Goal: Information Seeking & Learning: Learn about a topic

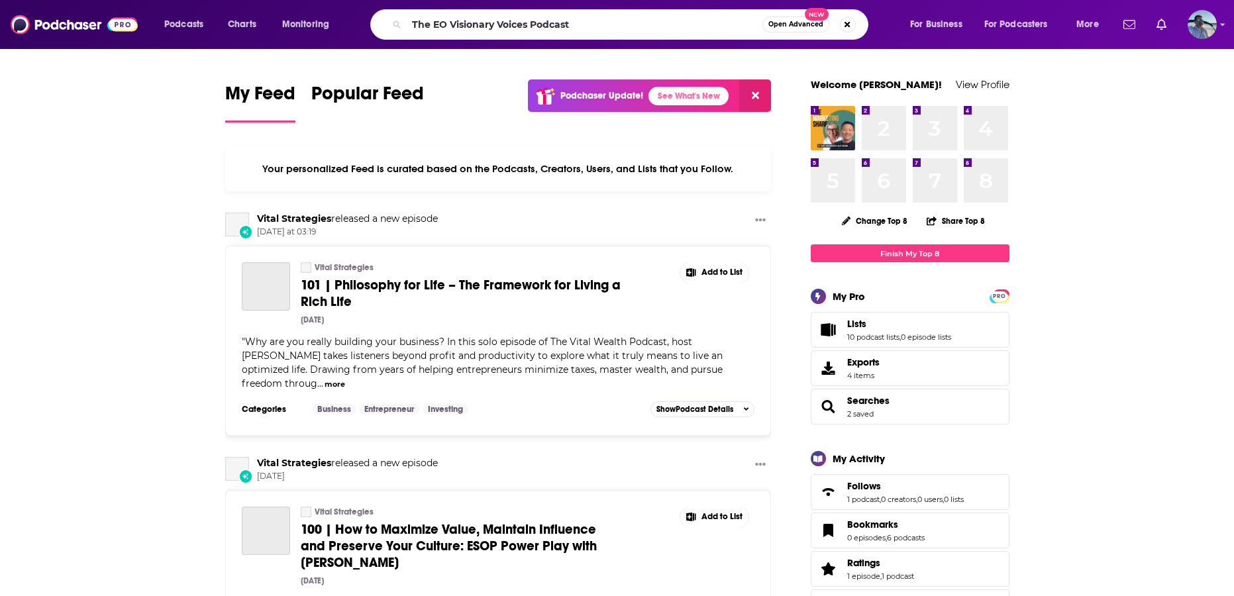
type input "The EO Visionary Voices Podcast"
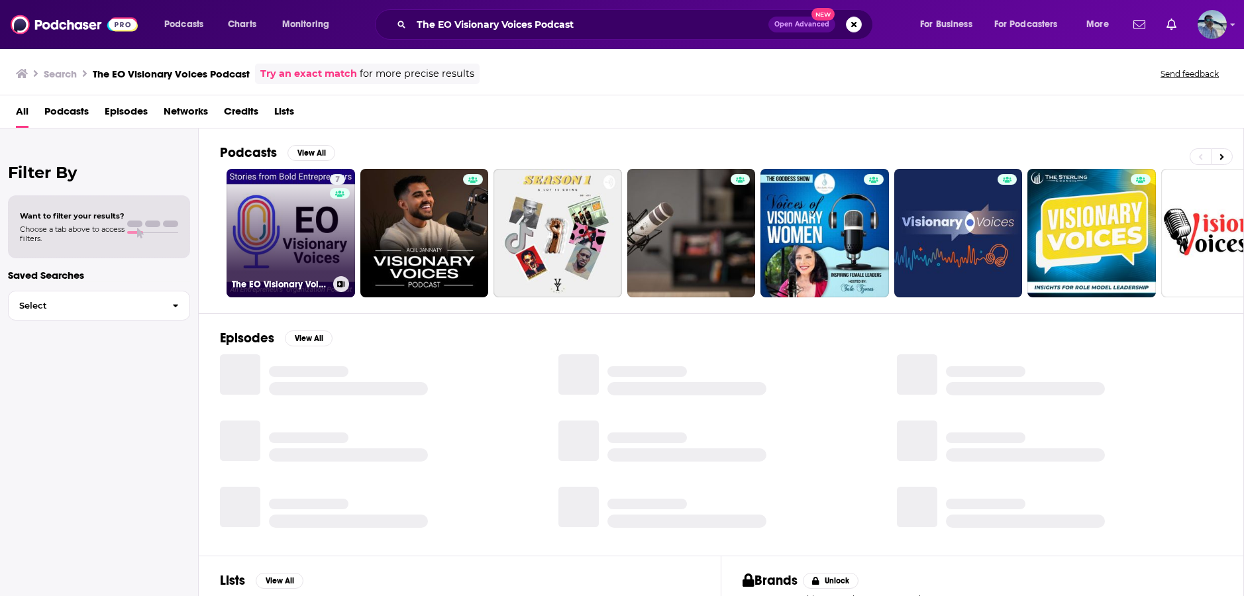
click at [301, 237] on link "7 The EO Visionary Voices Podcast" at bounding box center [291, 233] width 129 height 129
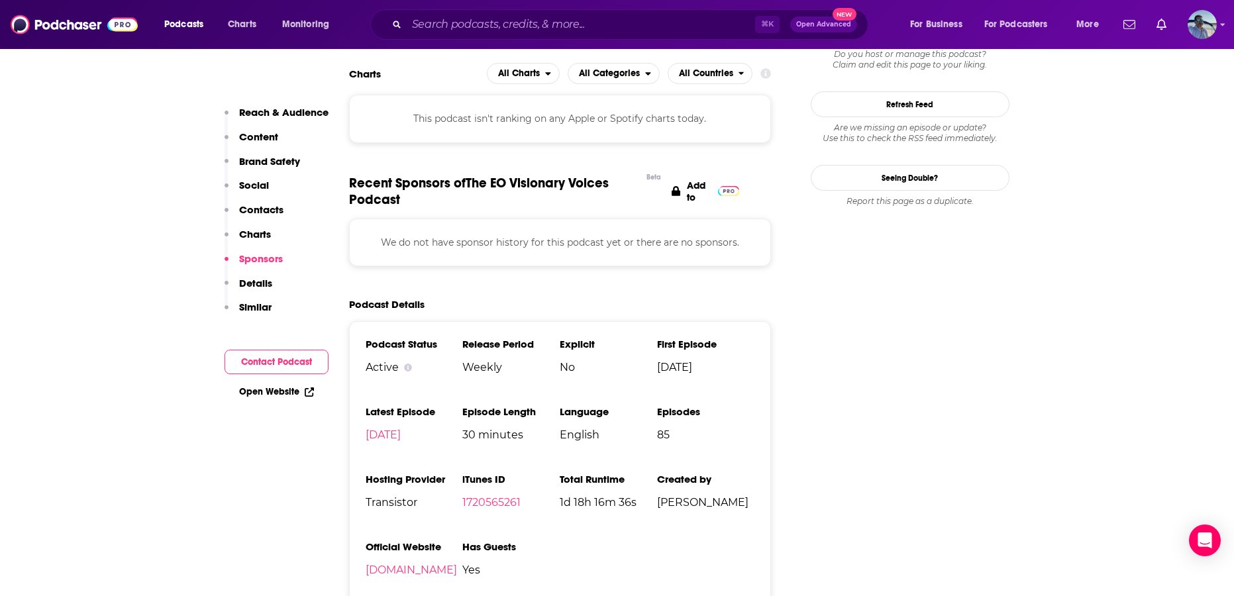
scroll to position [1360, 0]
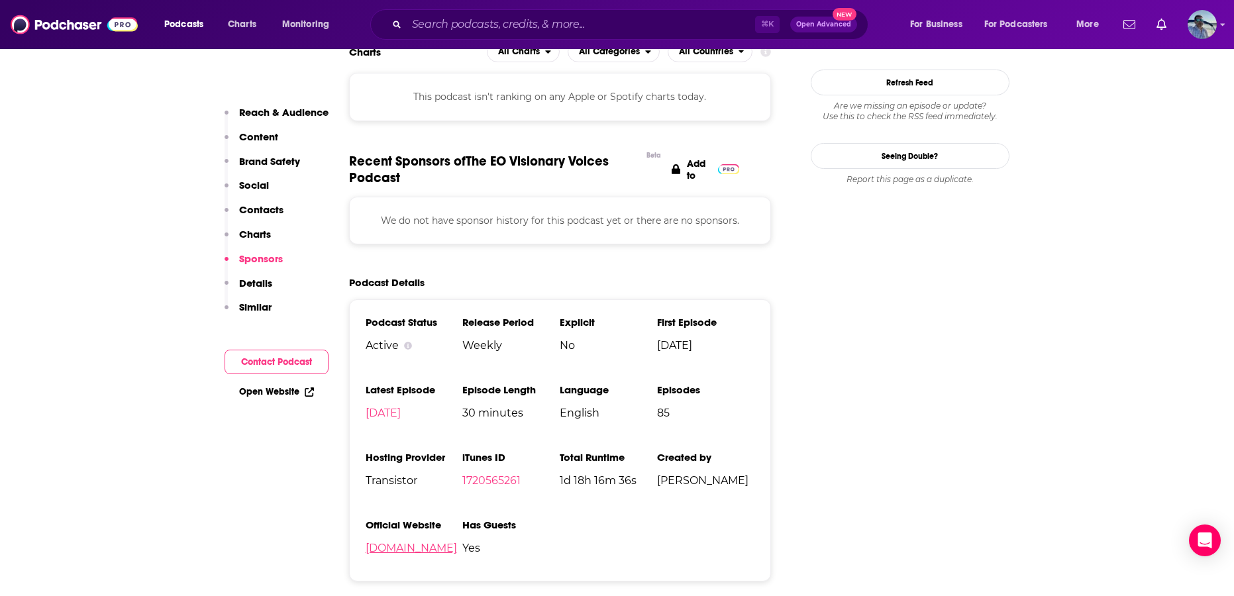
click at [419, 549] on link "eovoices.com" at bounding box center [411, 548] width 91 height 13
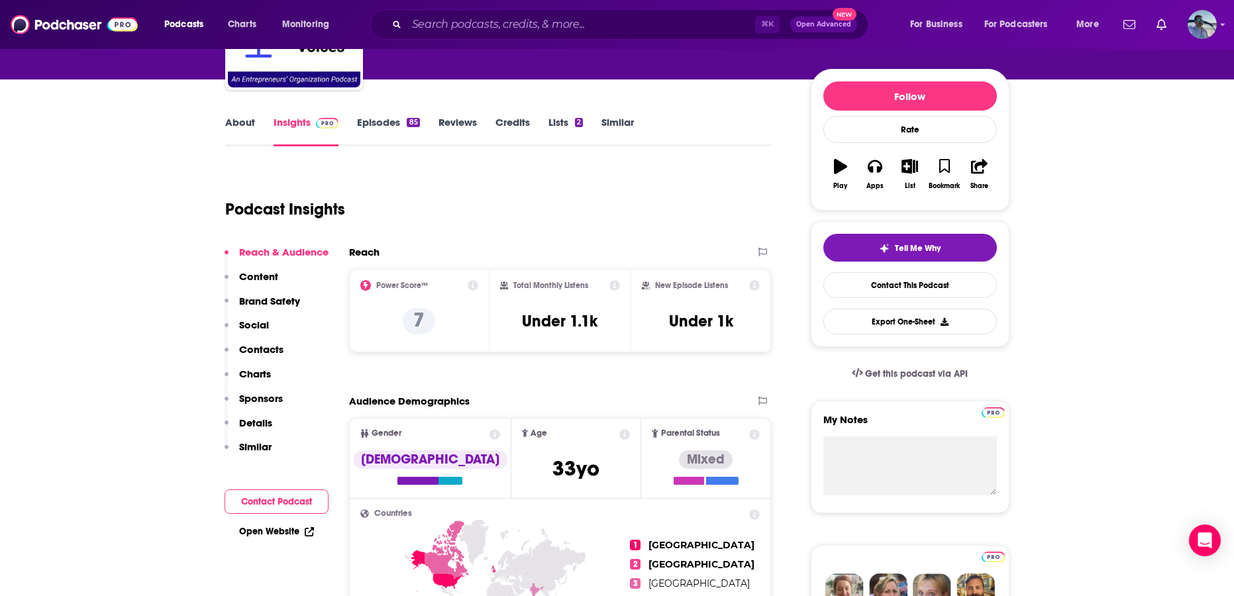
scroll to position [0, 0]
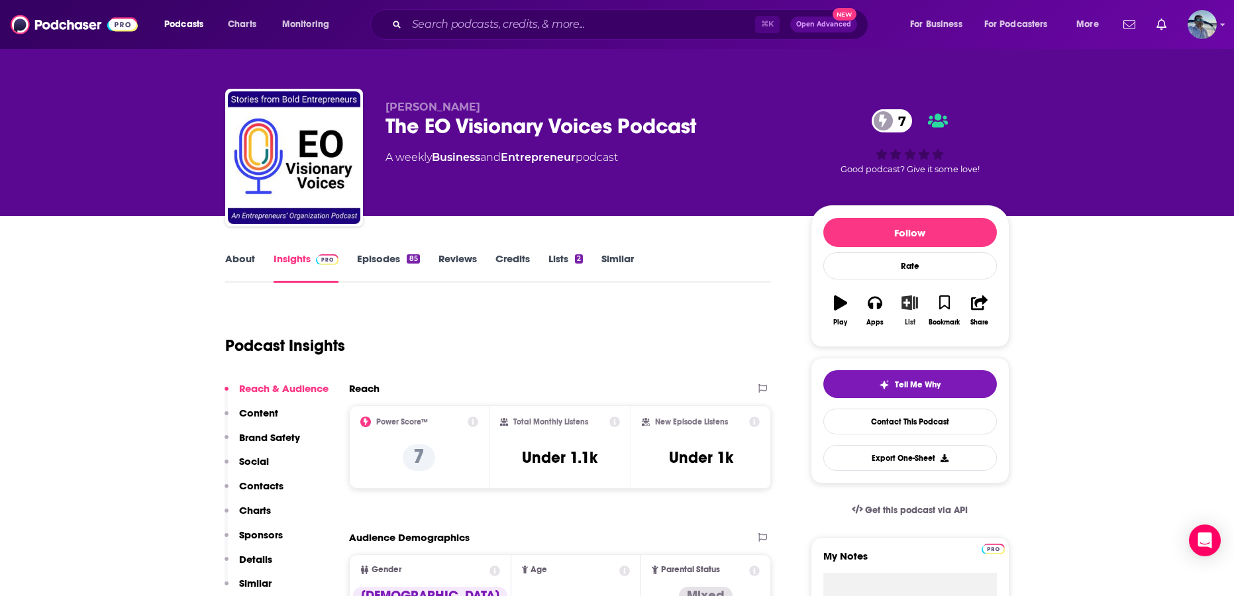
click at [914, 301] on icon "button" at bounding box center [910, 302] width 17 height 15
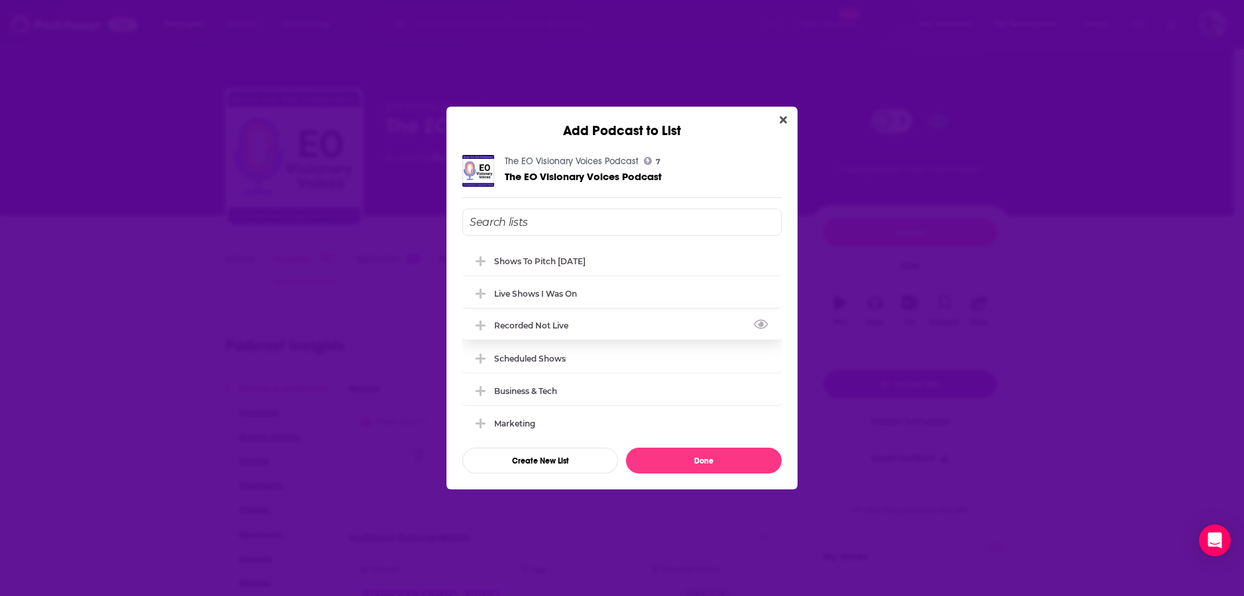
click at [537, 321] on div "Recorded Not Live" at bounding box center [535, 326] width 82 height 10
click at [676, 460] on button "Done" at bounding box center [704, 461] width 156 height 26
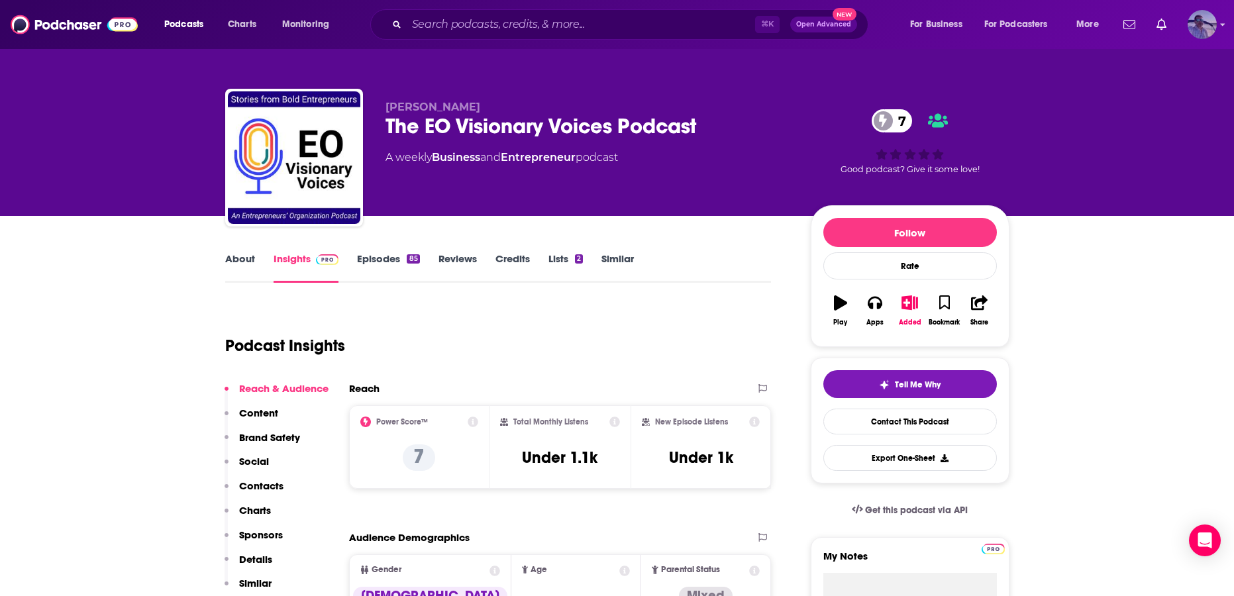
click at [1204, 23] on img "Logged in as JasonKramer_TheCRMguy" at bounding box center [1202, 24] width 29 height 29
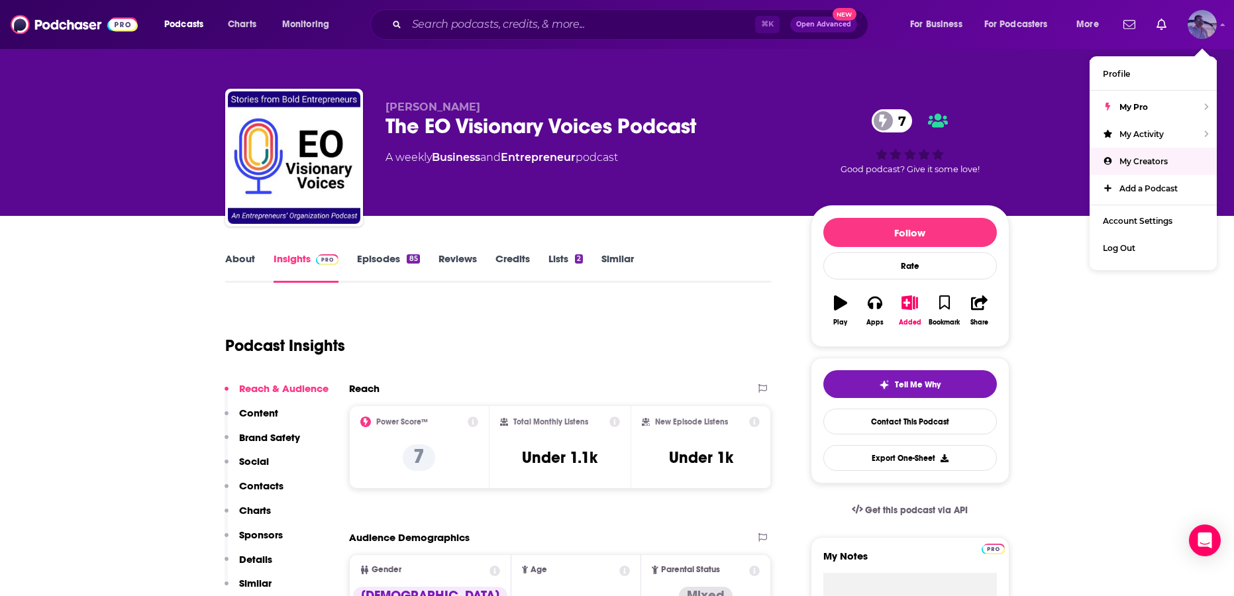
click at [1120, 160] on span "My Creators" at bounding box center [1144, 161] width 48 height 10
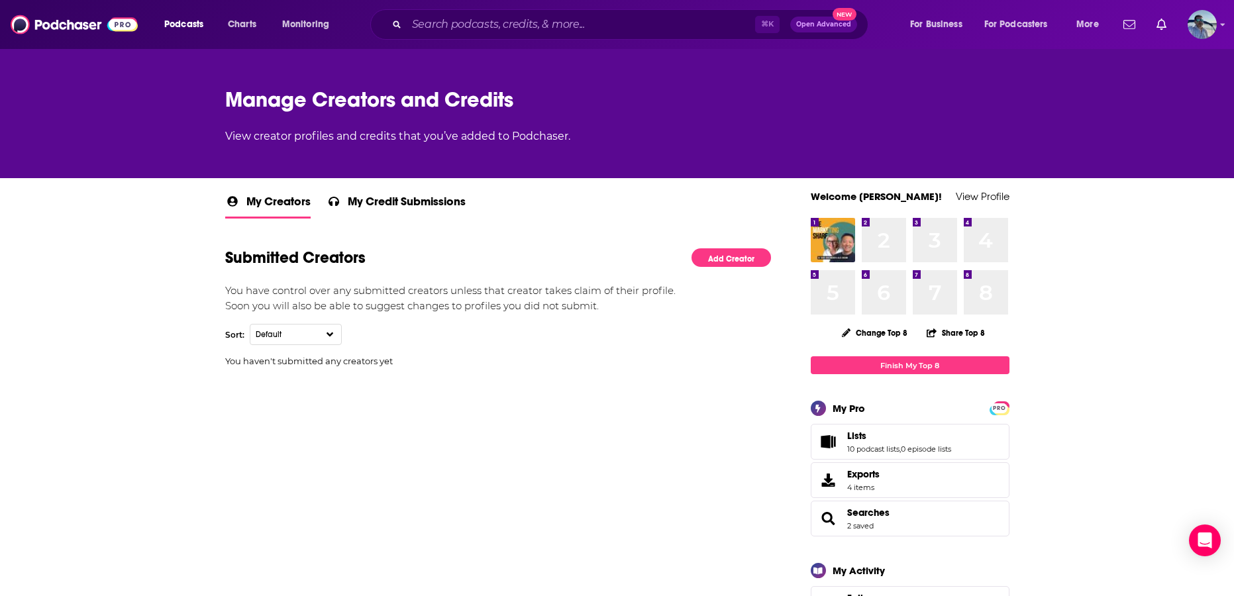
scroll to position [75, 0]
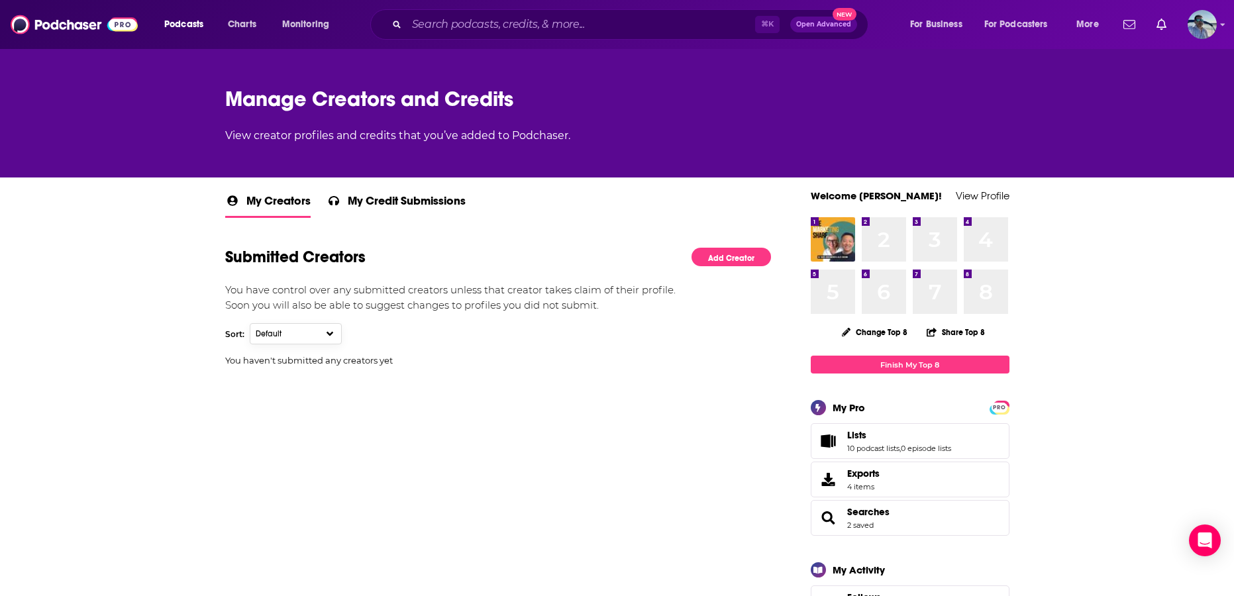
click at [312, 334] on button "Default" at bounding box center [296, 333] width 92 height 21
click at [478, 384] on div "You haven't submitted any creators yet" at bounding box center [498, 376] width 547 height 42
click at [415, 211] on span "My Credit Submissions" at bounding box center [407, 204] width 118 height 23
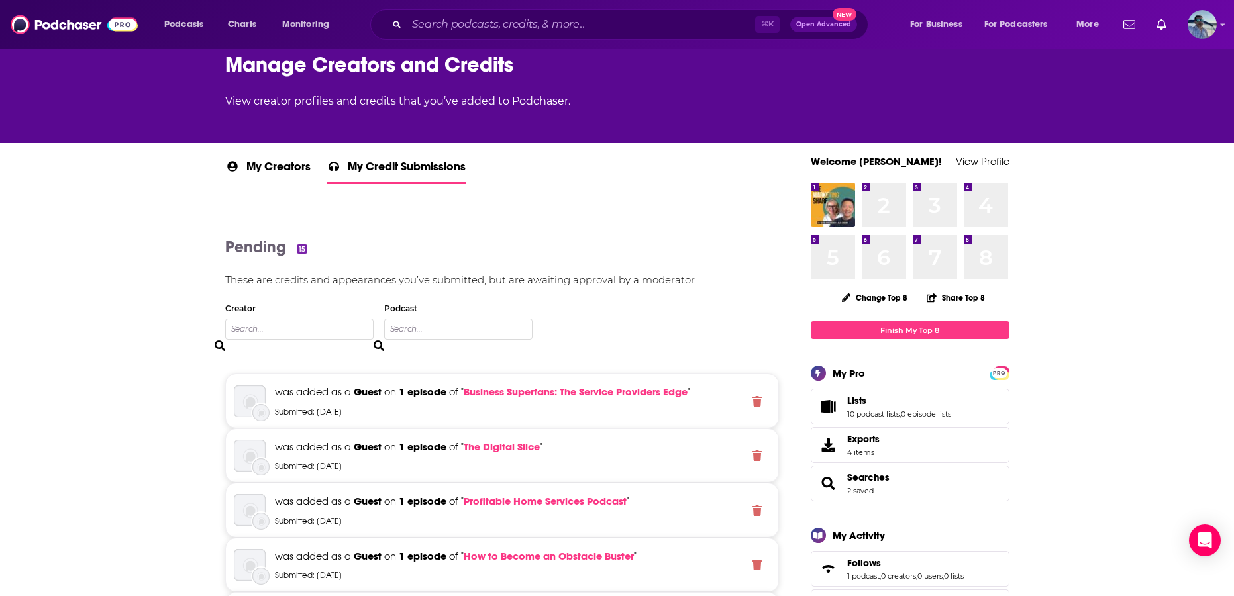
scroll to position [60, 0]
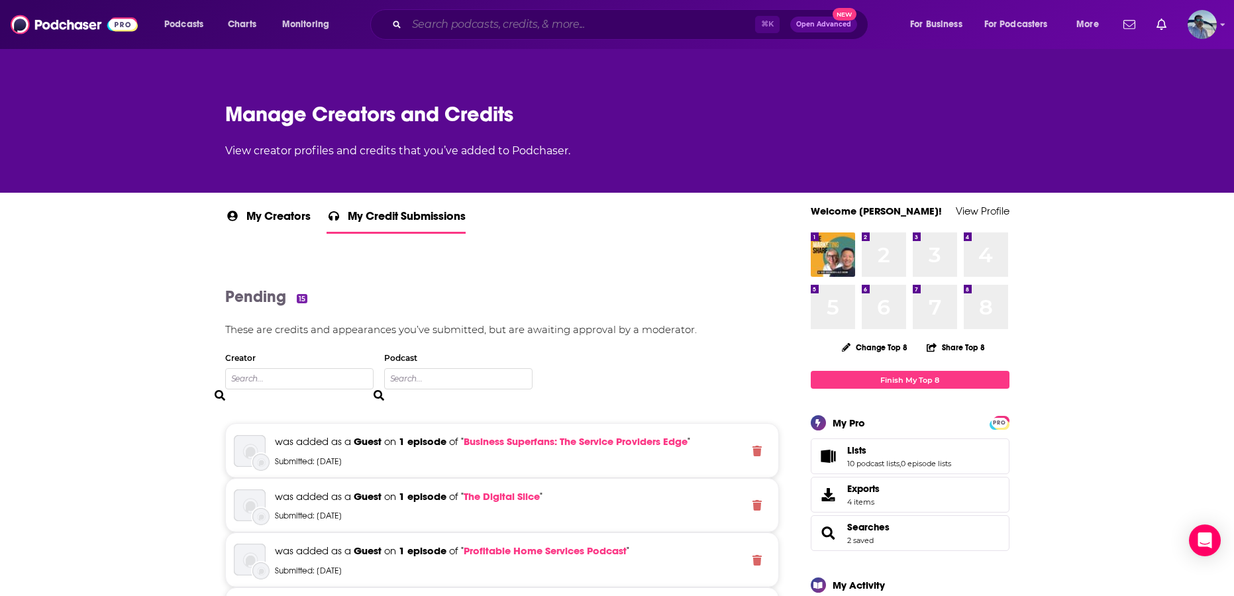
click at [549, 28] on input "Search podcasts, credits, & more..." at bounding box center [581, 24] width 348 height 21
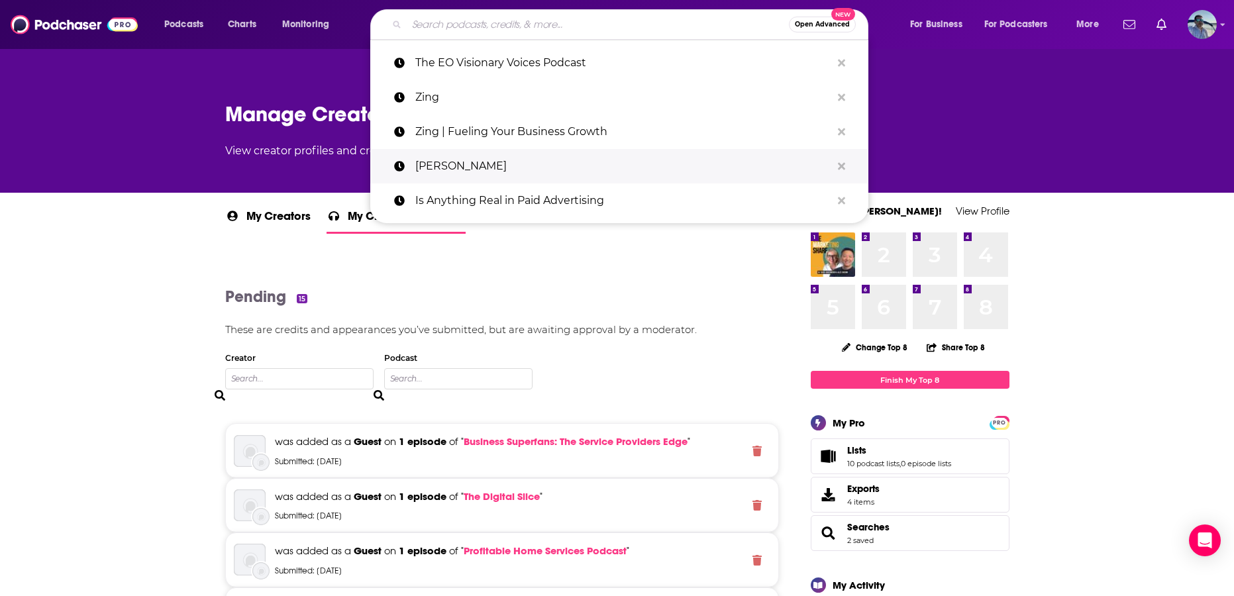
click at [466, 158] on p "jason kramer" at bounding box center [623, 166] width 416 height 34
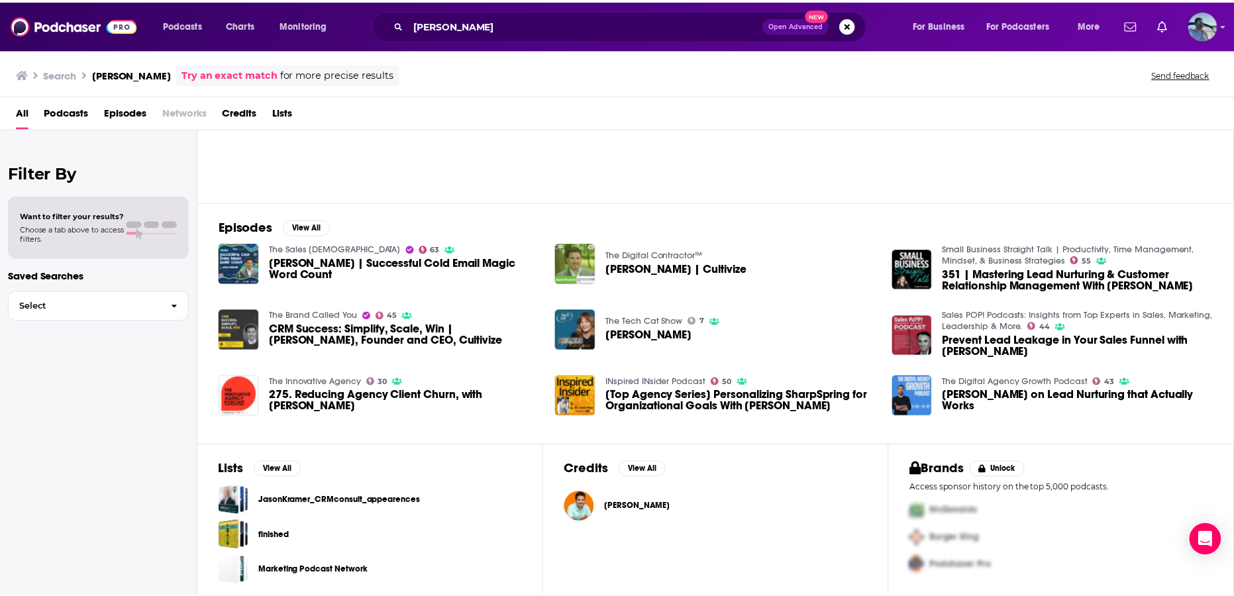
scroll to position [115, 0]
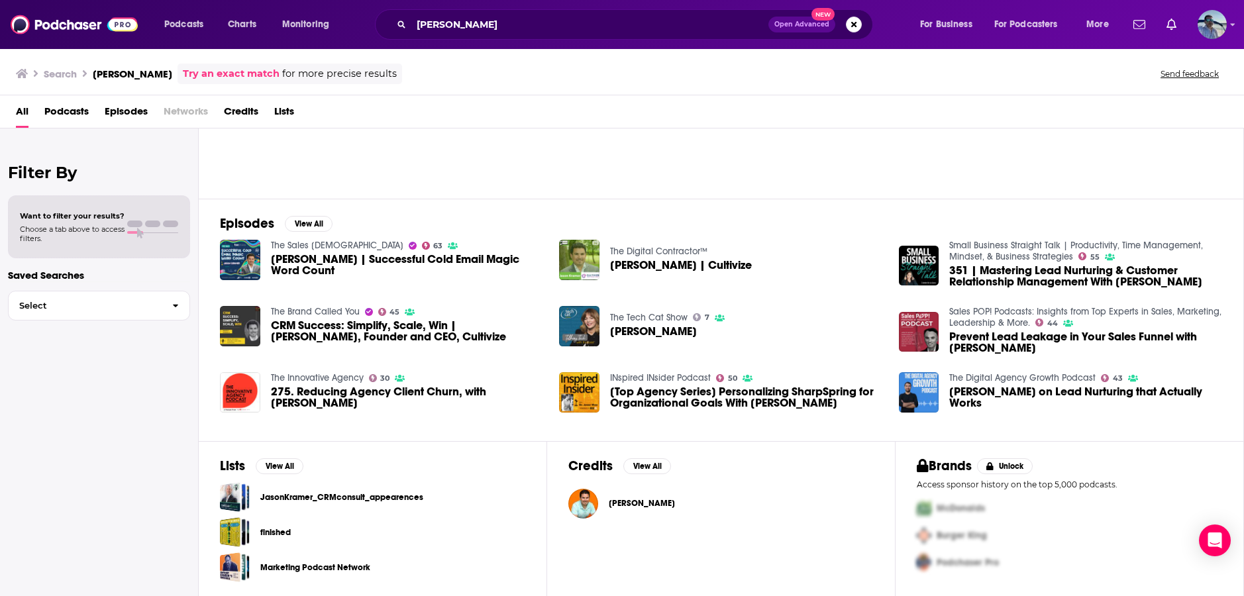
click at [634, 504] on span "Jason Kramer" at bounding box center [642, 503] width 66 height 11
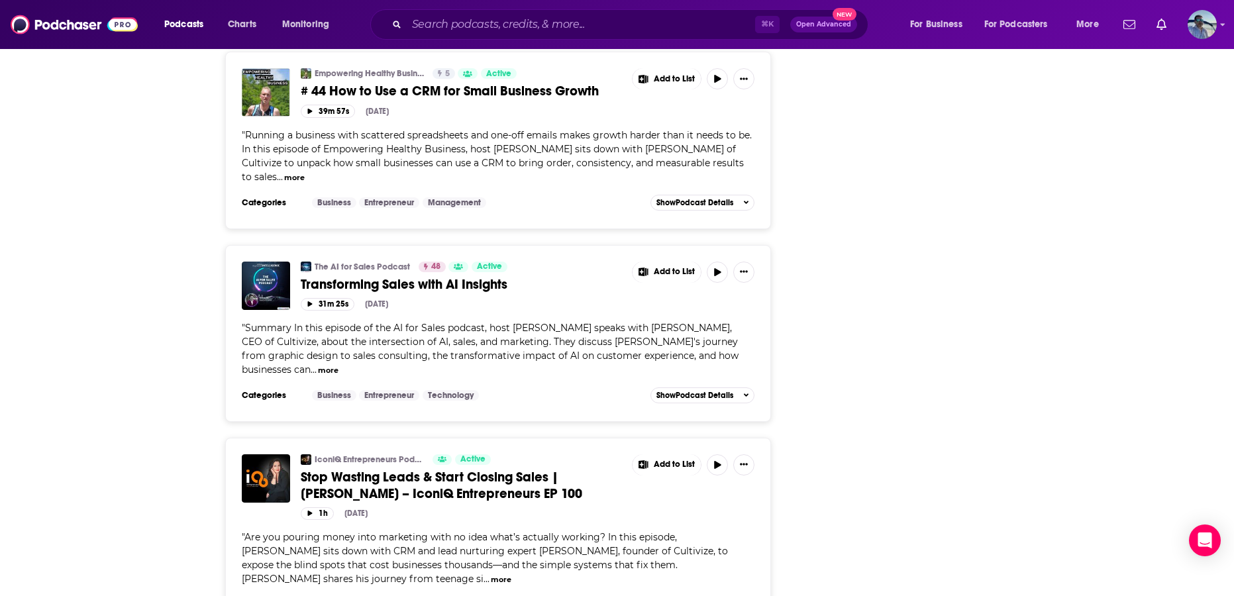
scroll to position [1270, 0]
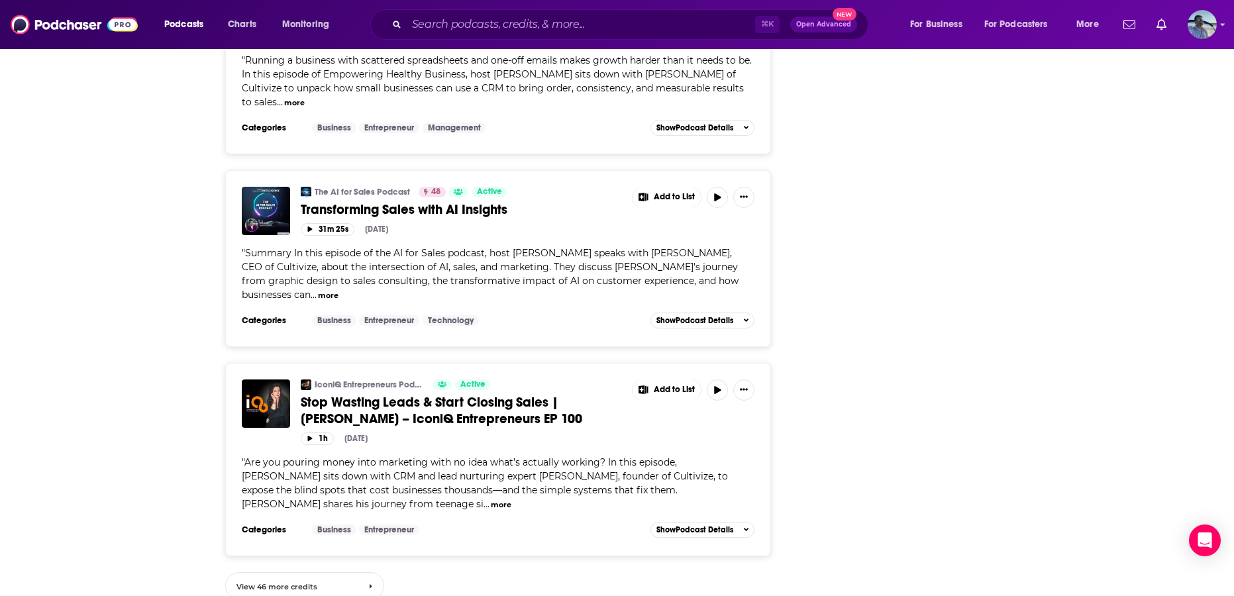
click at [301, 572] on link "View 46 more credits" at bounding box center [304, 585] width 159 height 27
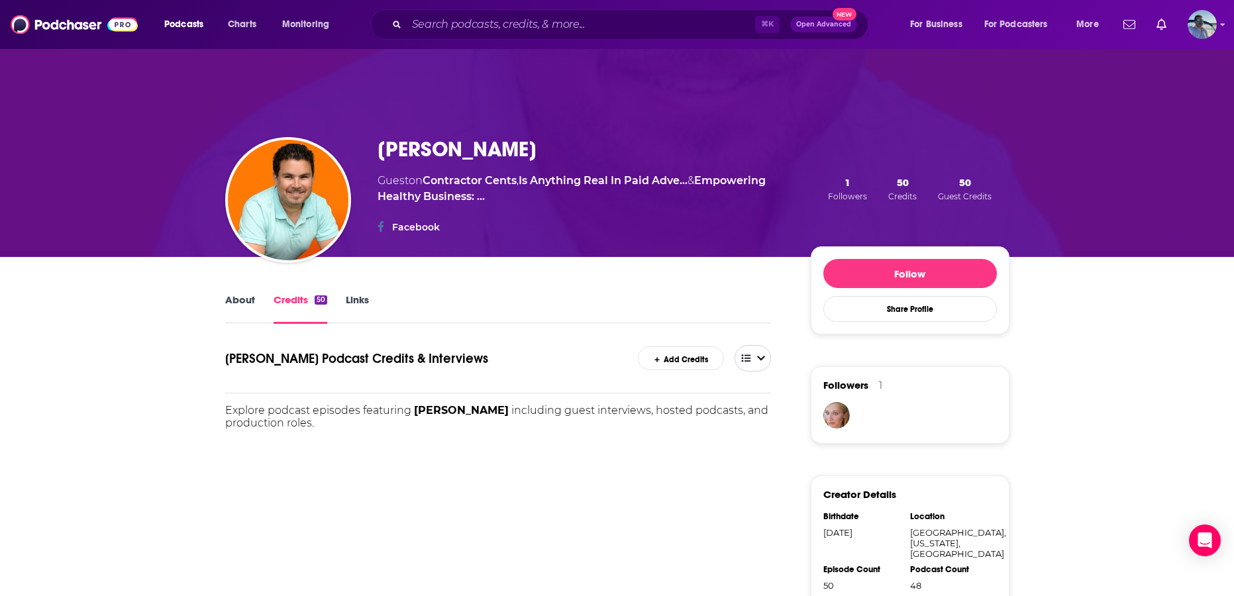
click at [758, 356] on icon "open menu" at bounding box center [761, 358] width 8 height 9
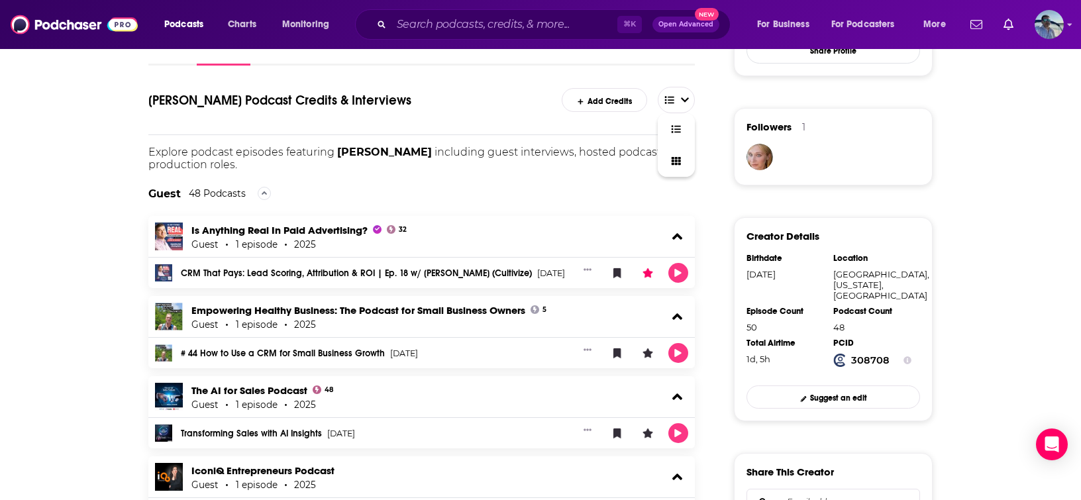
scroll to position [48, 0]
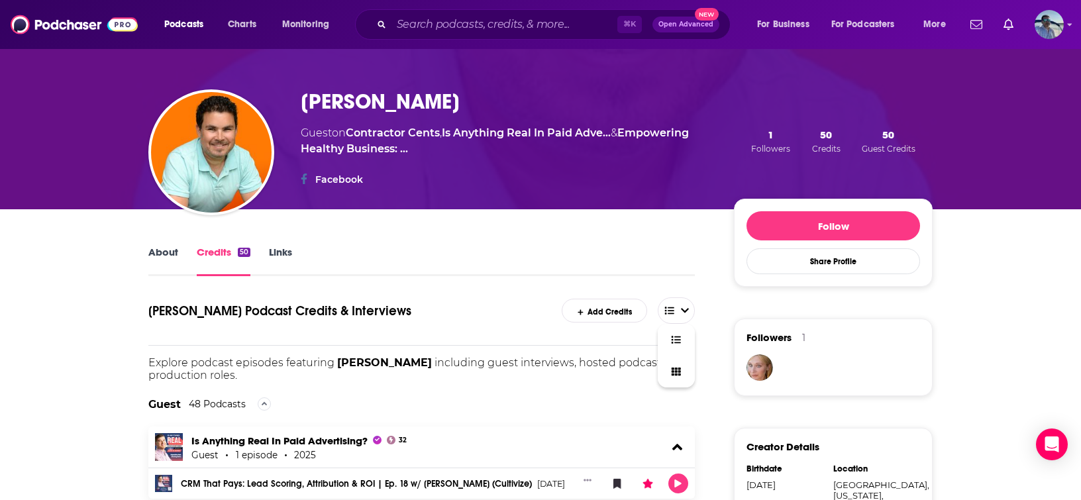
click at [161, 248] on link "About" at bounding box center [163, 261] width 30 height 30
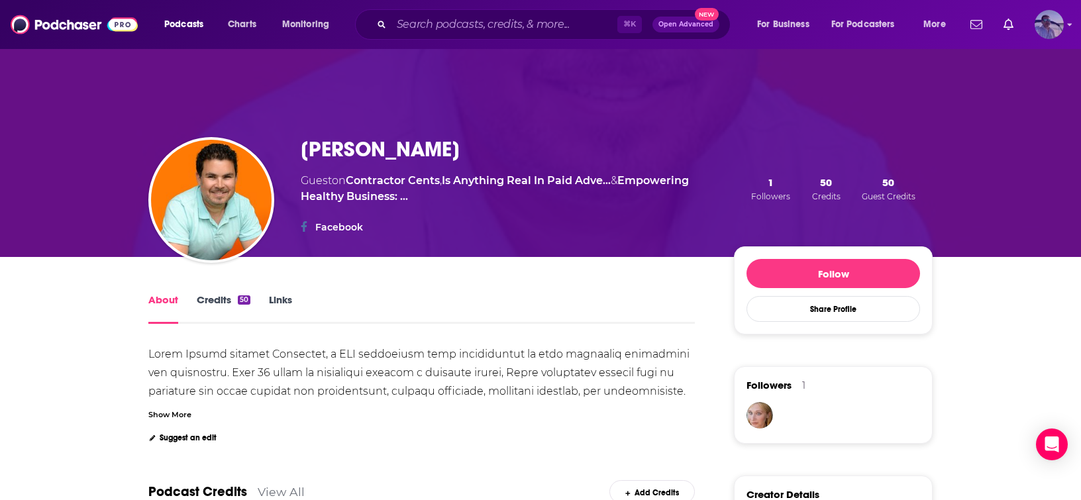
click at [1056, 27] on img "Logged in as JasonKramer_TheCRMguy" at bounding box center [1049, 24] width 29 height 29
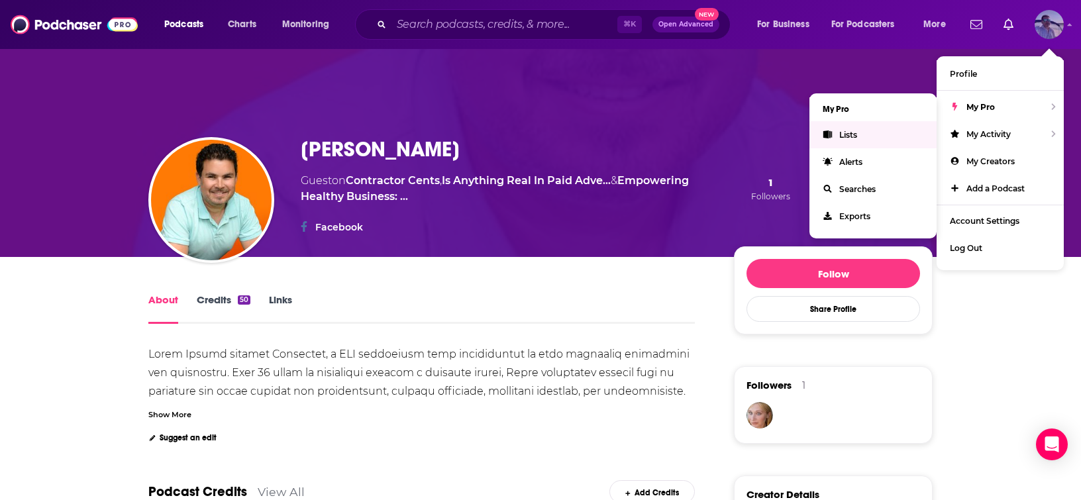
click at [838, 133] on link "Lists" at bounding box center [873, 134] width 127 height 27
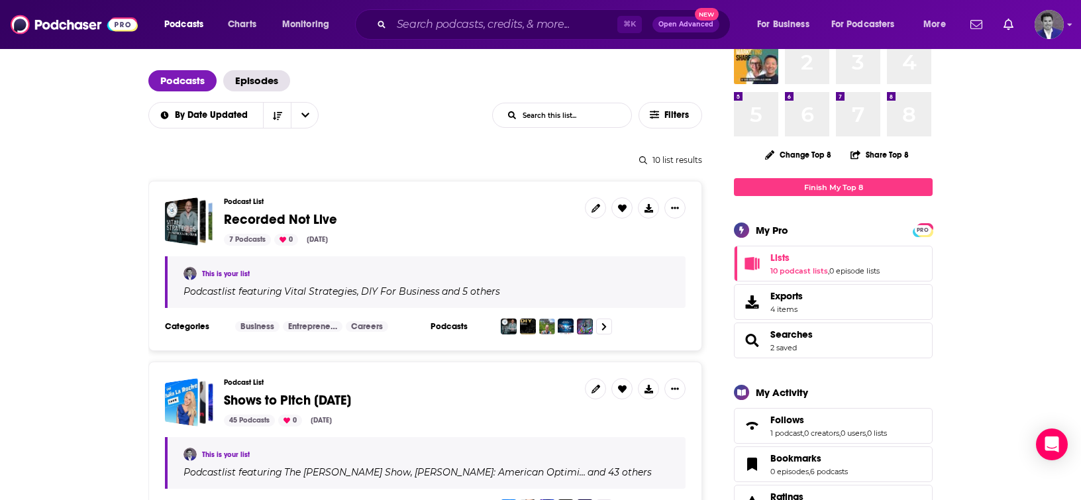
scroll to position [68, 0]
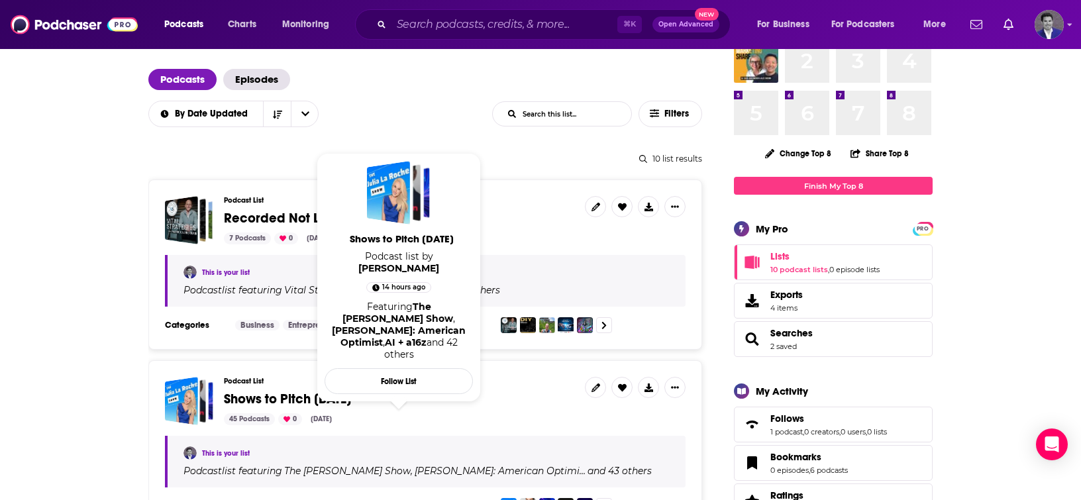
click at [325, 400] on span "Shows to Pitch Oct 2025" at bounding box center [287, 399] width 127 height 17
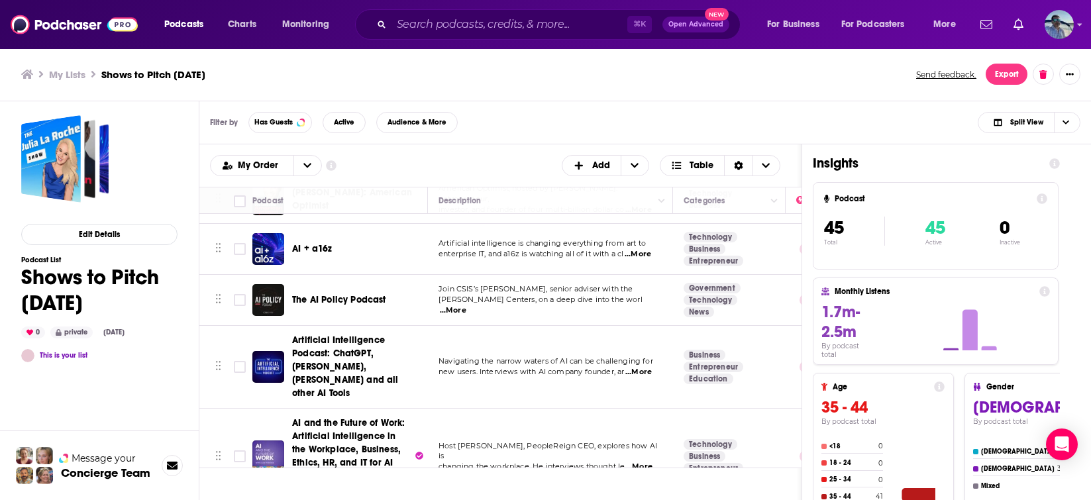
scroll to position [115, 0]
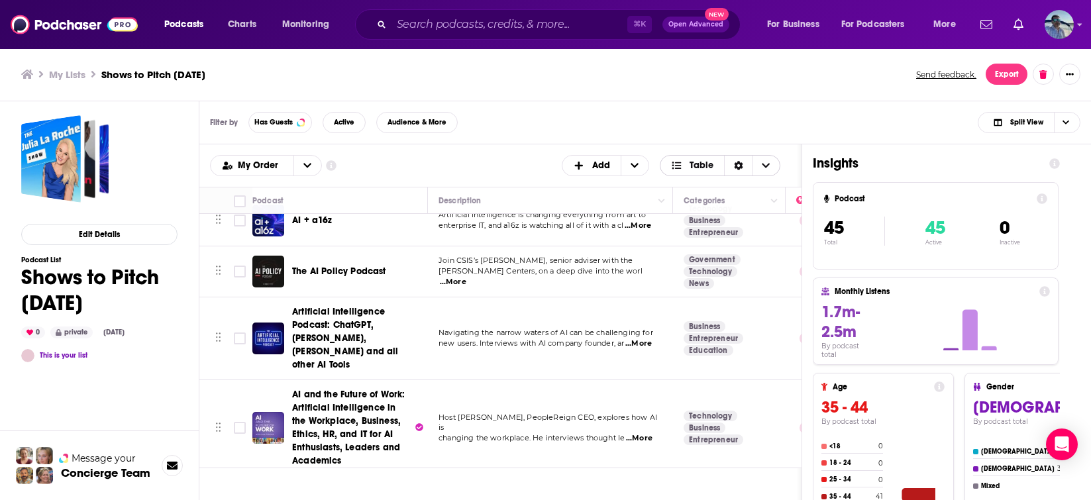
click at [770, 168] on span "Choose View" at bounding box center [766, 166] width 28 height 20
click at [674, 167] on icon "Choose View" at bounding box center [677, 165] width 12 height 9
click at [766, 164] on icon "Choose View" at bounding box center [766, 165] width 8 height 9
click at [676, 179] on icon "Choose View" at bounding box center [676, 183] width 12 height 9
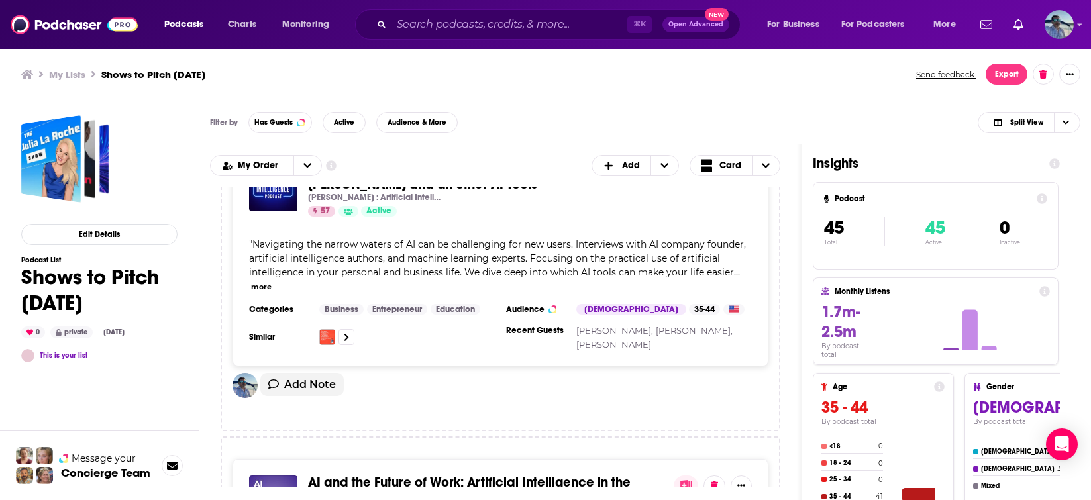
scroll to position [1248, 0]
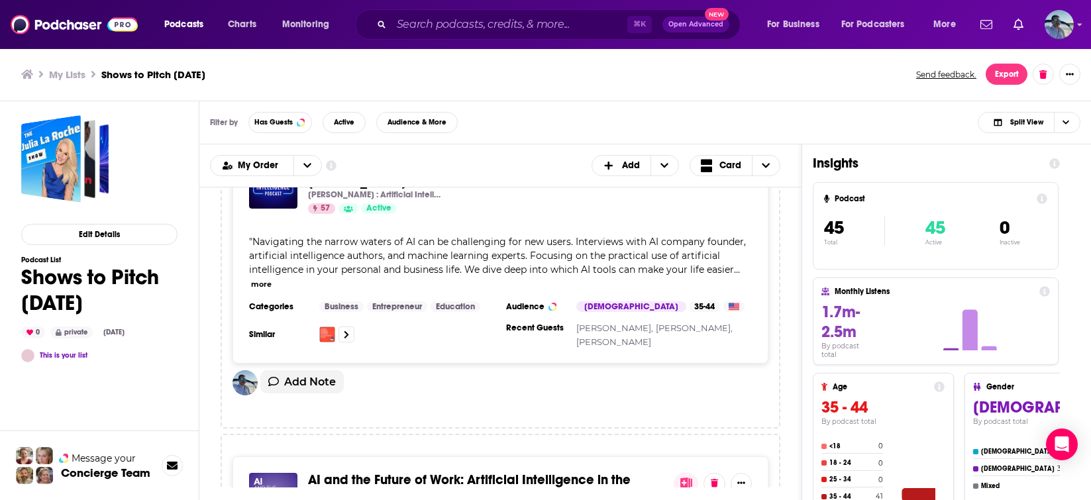
click at [390, 252] on span "Navigating the narrow waters of AI can be challenging for new users. Interviews…" at bounding box center [497, 256] width 497 height 40
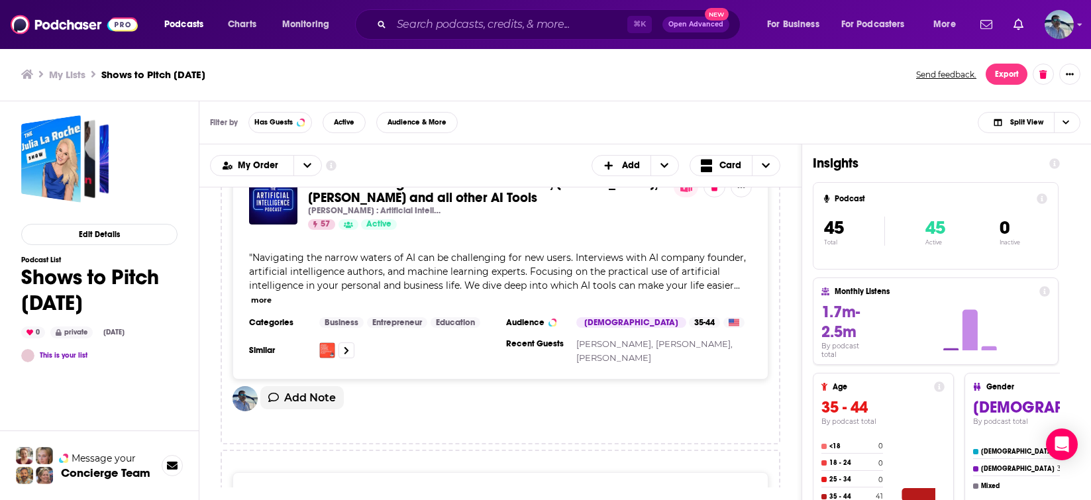
scroll to position [1215, 0]
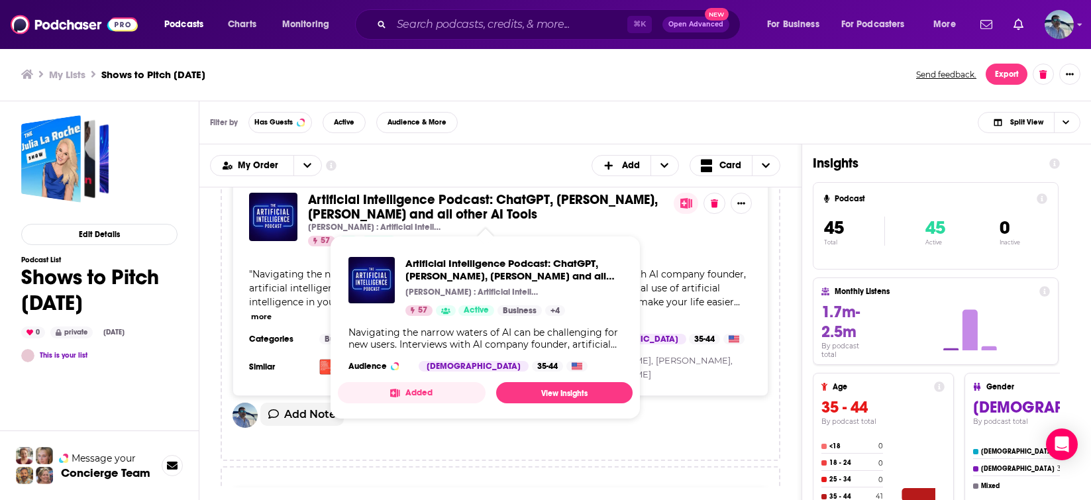
click at [358, 202] on span "Artificial Intelligence Podcast: ChatGPT, Claude, Midjourney and all other AI T…" at bounding box center [483, 206] width 350 height 31
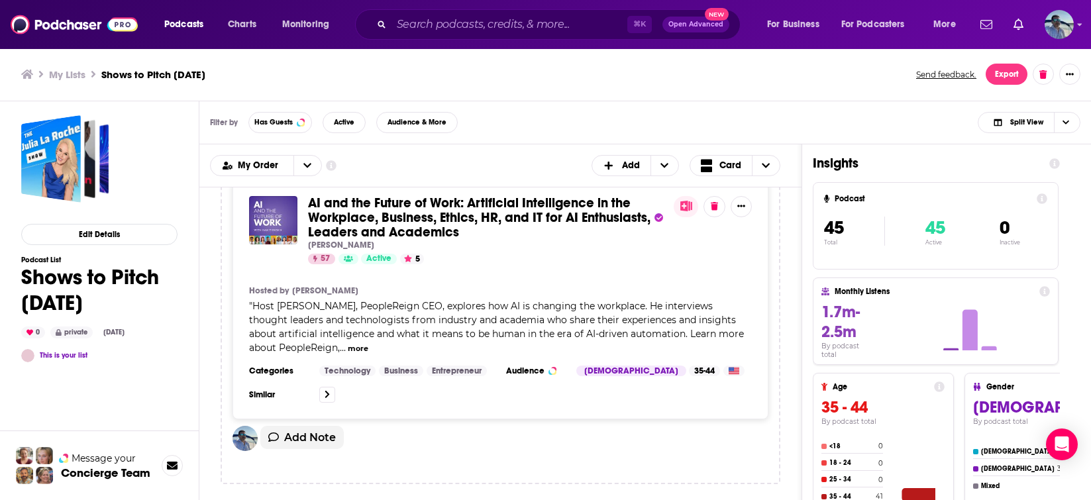
scroll to position [10583, 0]
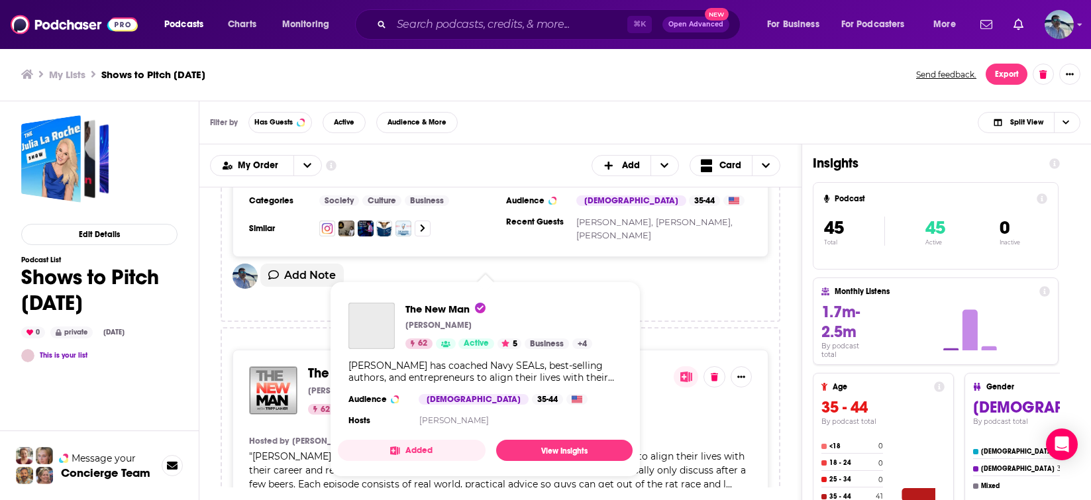
click at [325, 365] on span "The New Man" at bounding box center [348, 373] width 81 height 17
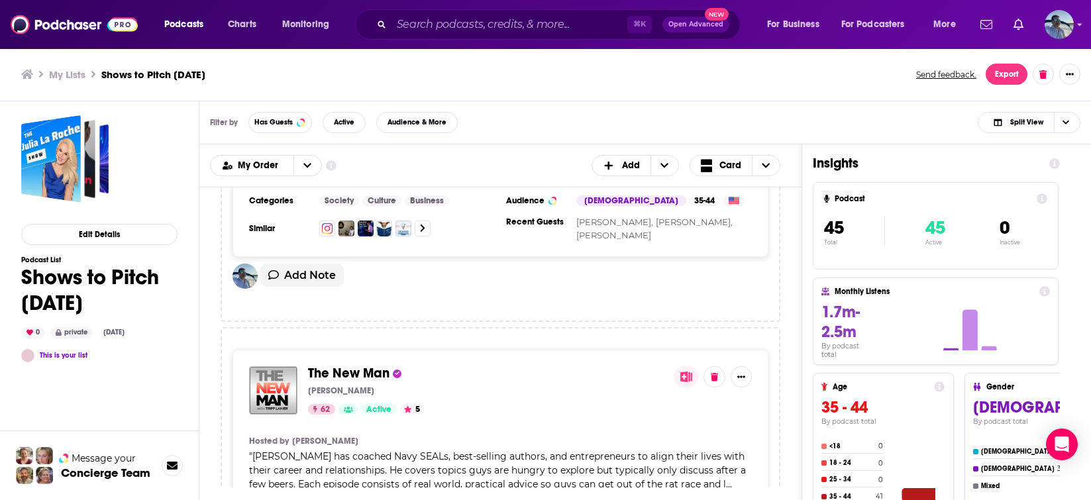
scroll to position [10053, 0]
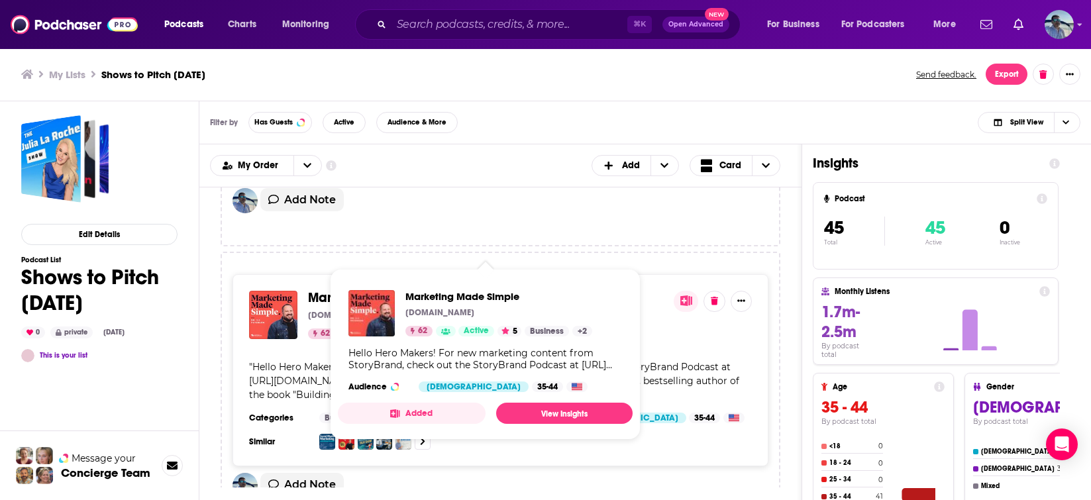
click at [344, 290] on span "Marketing Made Simple" at bounding box center [380, 298] width 144 height 17
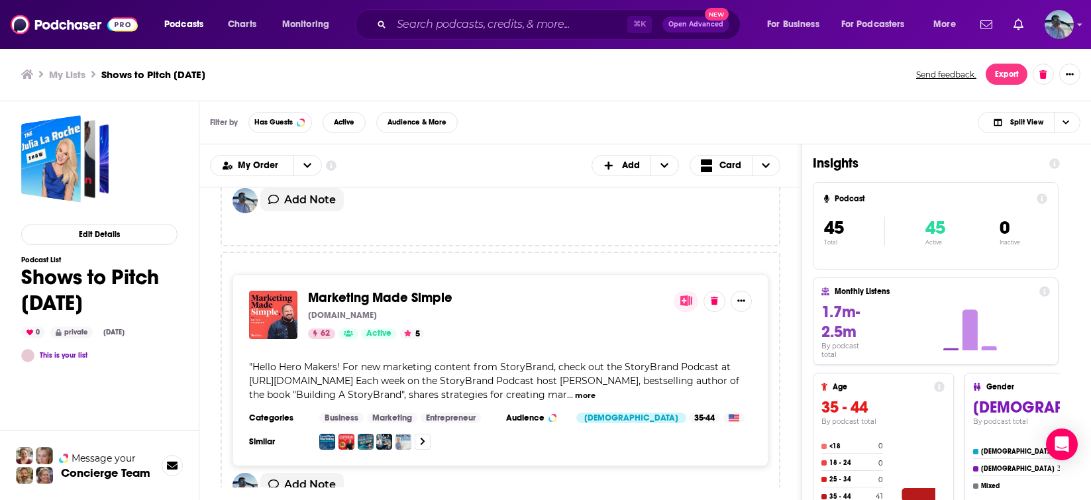
scroll to position [6000, 0]
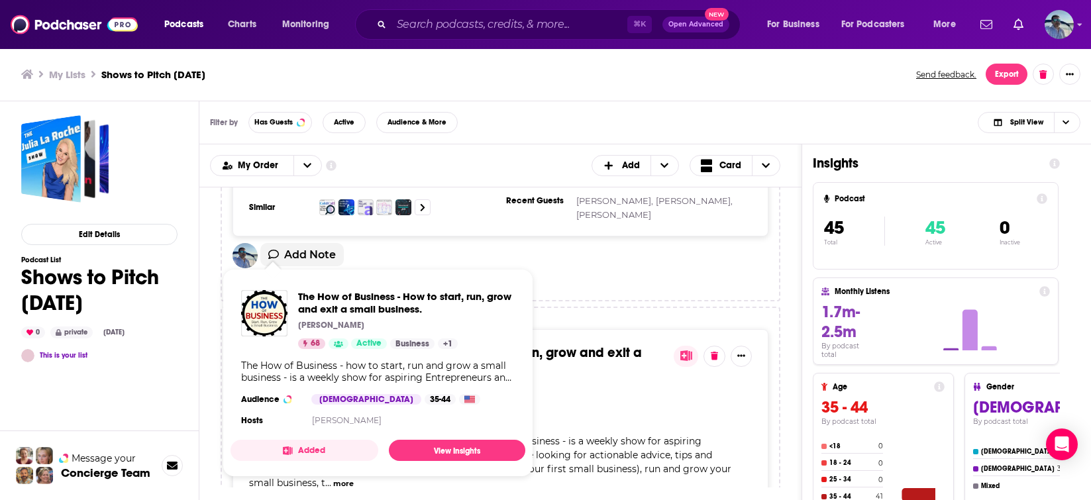
click at [285, 341] on div "The How of Business - How to start, run, grow and exit a small business. Henry …" at bounding box center [378, 319] width 274 height 59
click at [334, 301] on span "The How of Business - How to start, run, grow and exit a small business." at bounding box center [406, 302] width 217 height 25
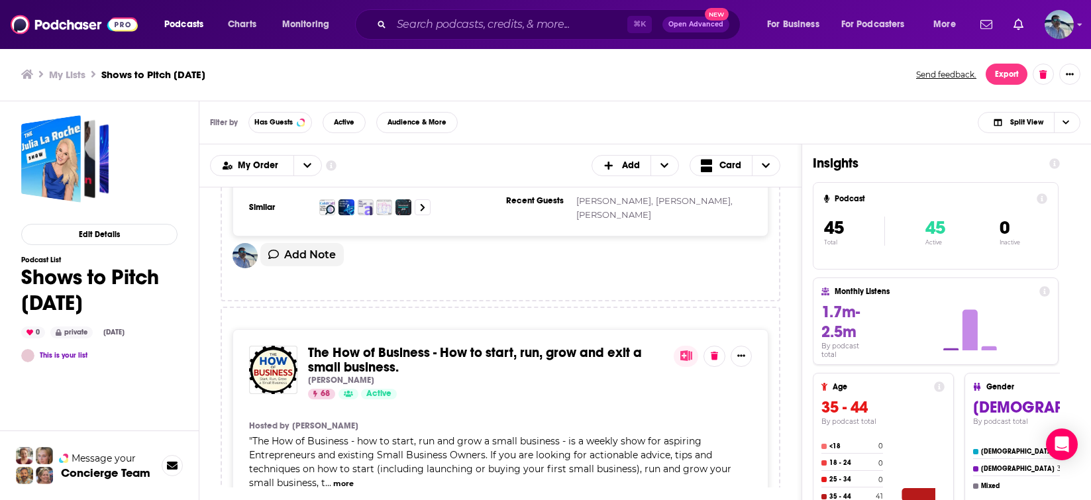
scroll to position [10889, 0]
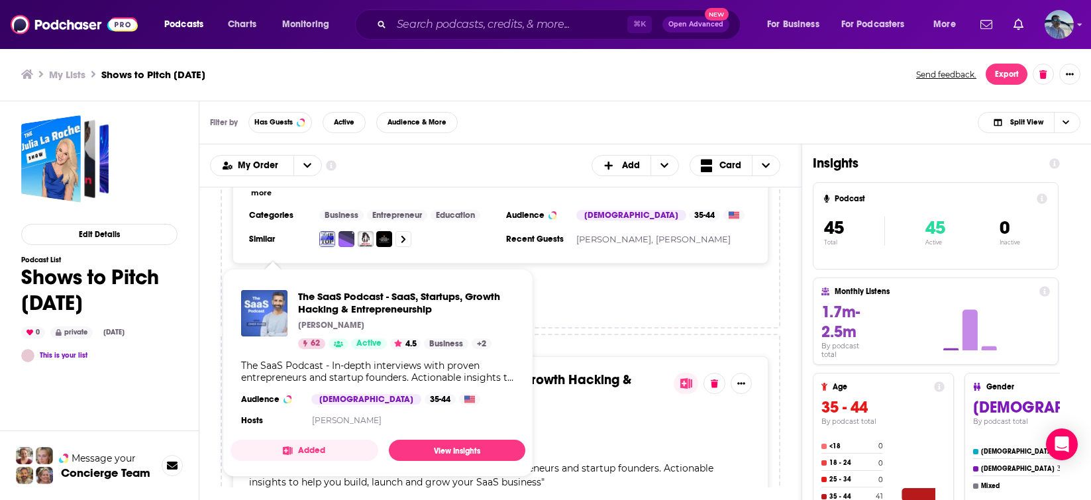
click at [290, 341] on div "The SaaS Podcast - SaaS, Startups, Growth Hacking & Entrepreneurship Omer Khan …" at bounding box center [378, 319] width 274 height 59
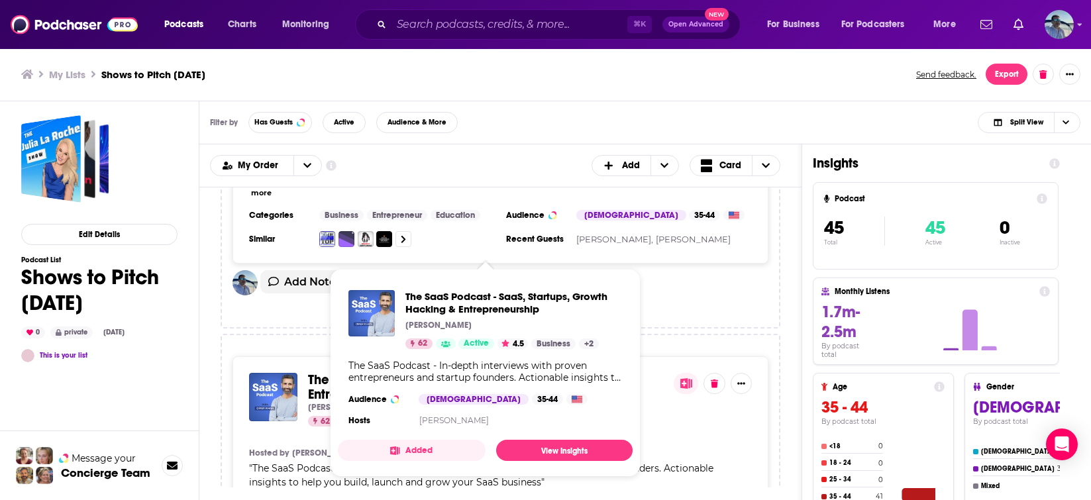
click at [425, 331] on div "The SaaS Podcast - SaaS, Startups, Growth Hacking & Entrepreneurship Omer Khan …" at bounding box center [513, 319] width 217 height 59
click at [427, 303] on span "The SaaS Podcast - SaaS, Startups, Growth Hacking & Entrepreneurship" at bounding box center [513, 302] width 217 height 25
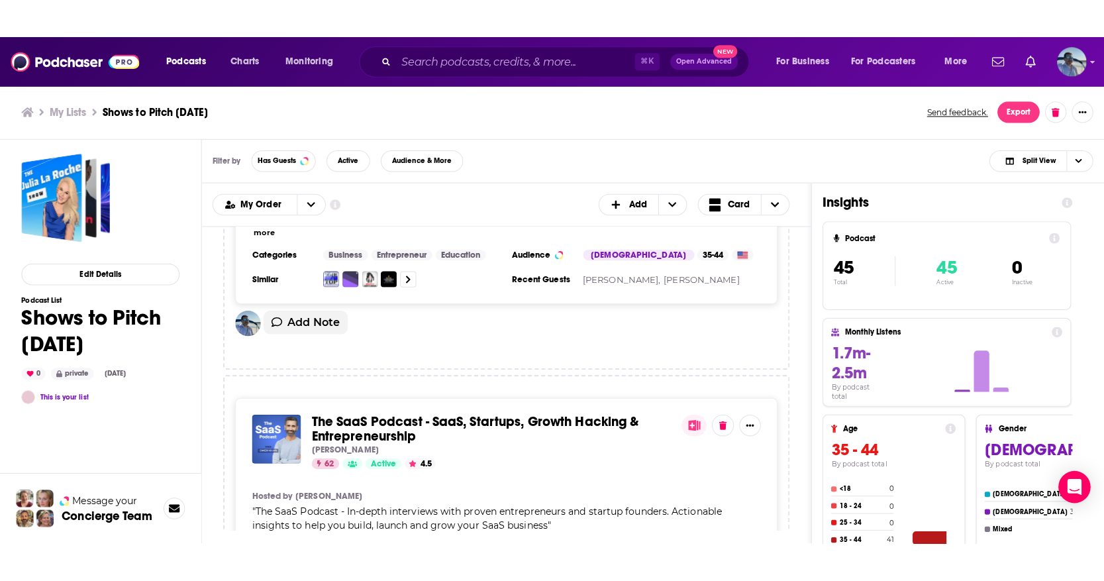
scroll to position [9367, 0]
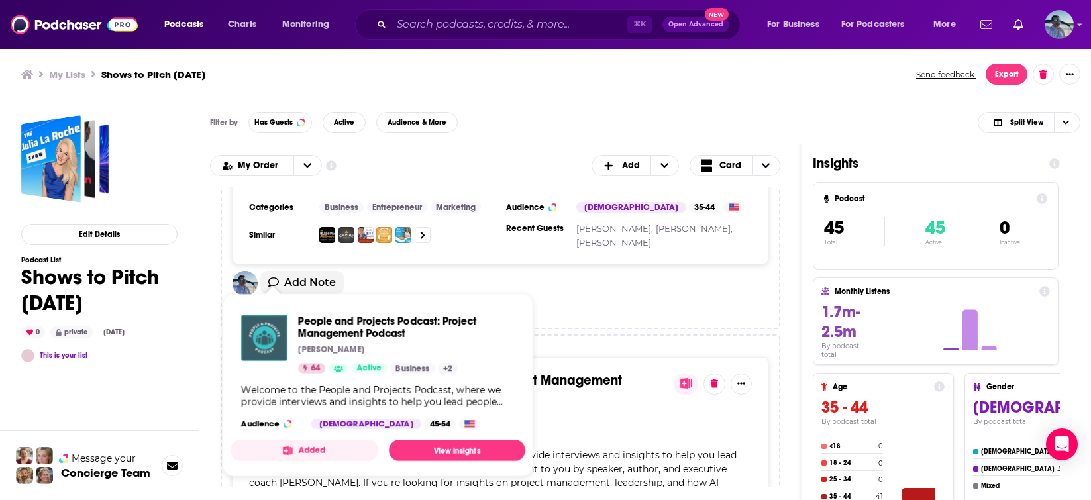
click at [276, 331] on img "People and Projects Podcast: Project Management Podcast" at bounding box center [264, 338] width 46 height 46
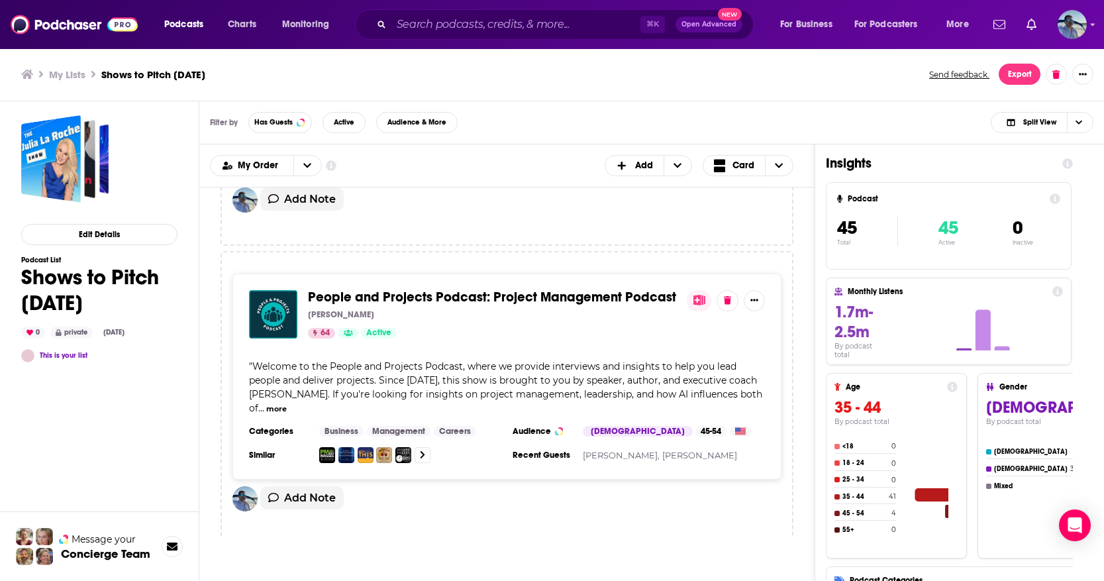
scroll to position [6183, 0]
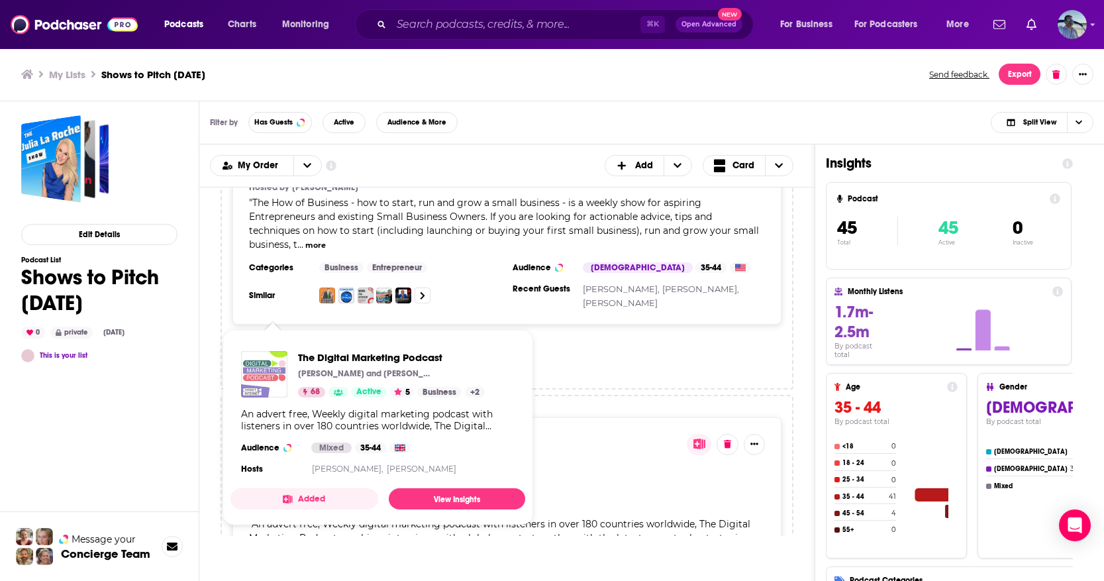
click at [262, 379] on img "The Digital Marketing Podcast" at bounding box center [264, 374] width 46 height 46
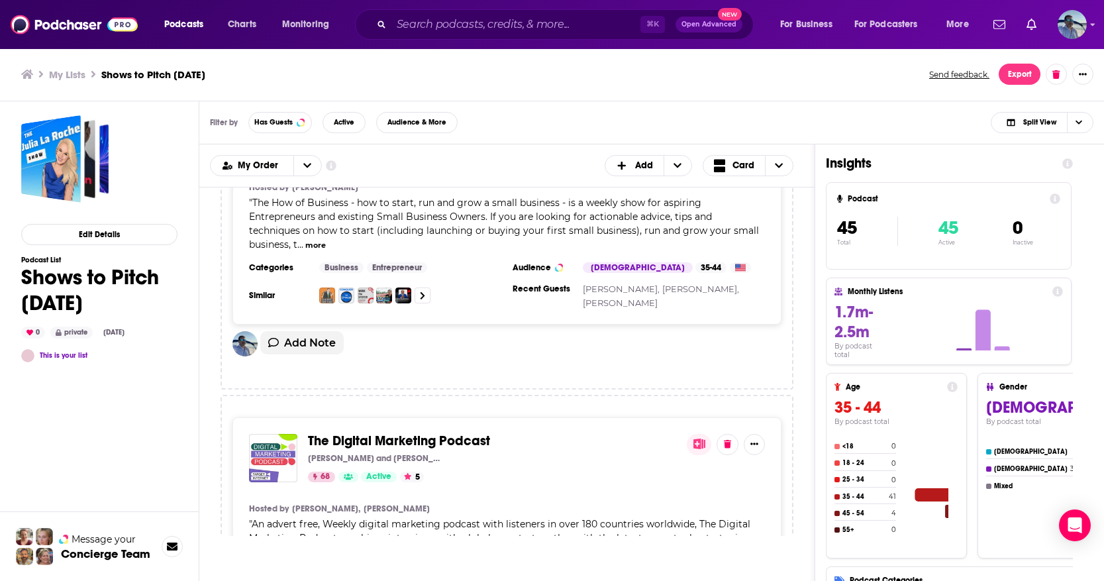
scroll to position [8640, 0]
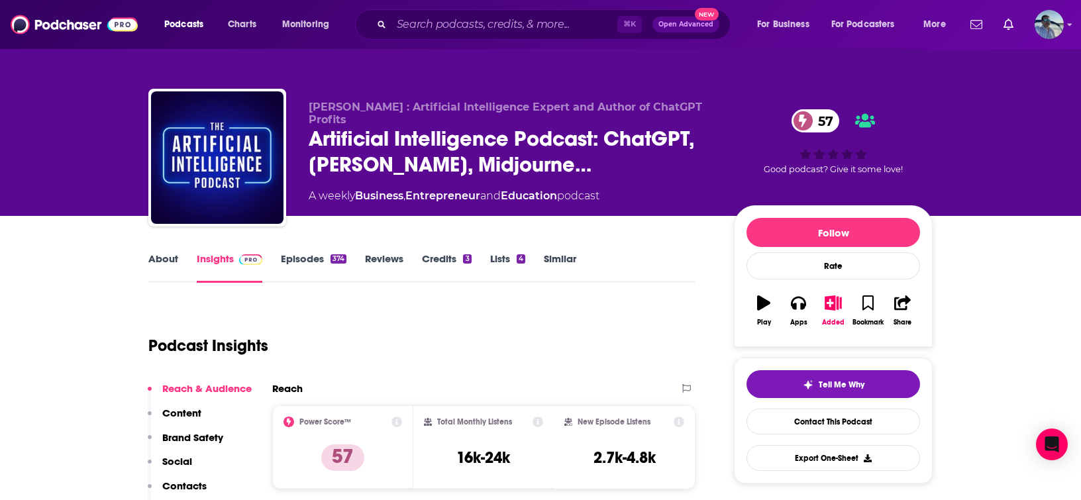
scroll to position [29, 0]
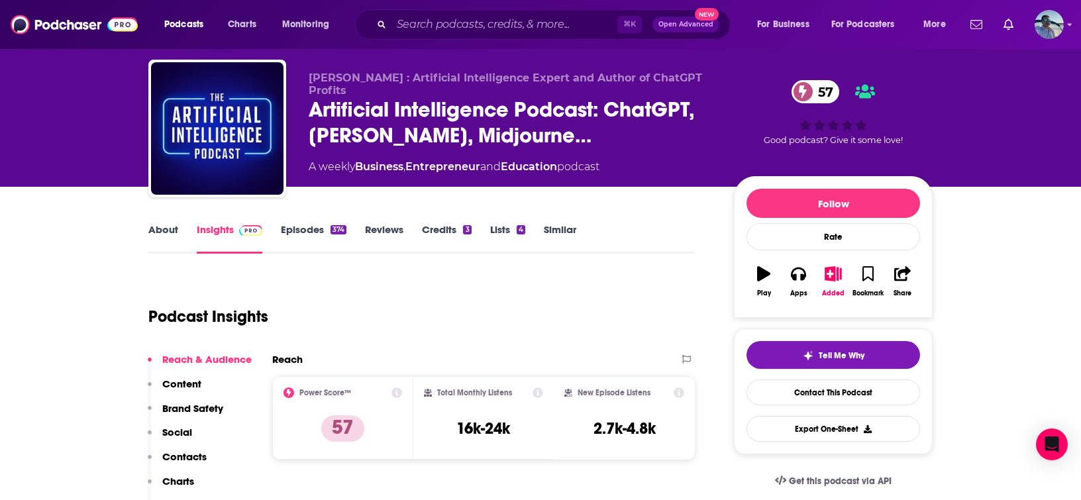
click at [311, 231] on link "Episodes 374" at bounding box center [314, 238] width 66 height 30
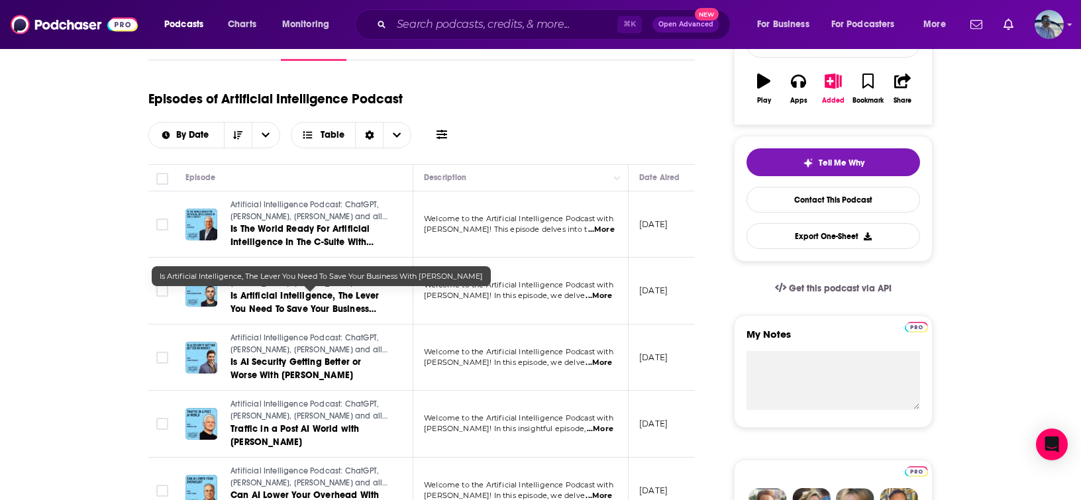
scroll to position [223, 0]
click at [339, 300] on span "Is Artificial Intelligence, The Lever You Need To Save Your Business With Amos …" at bounding box center [305, 309] width 148 height 38
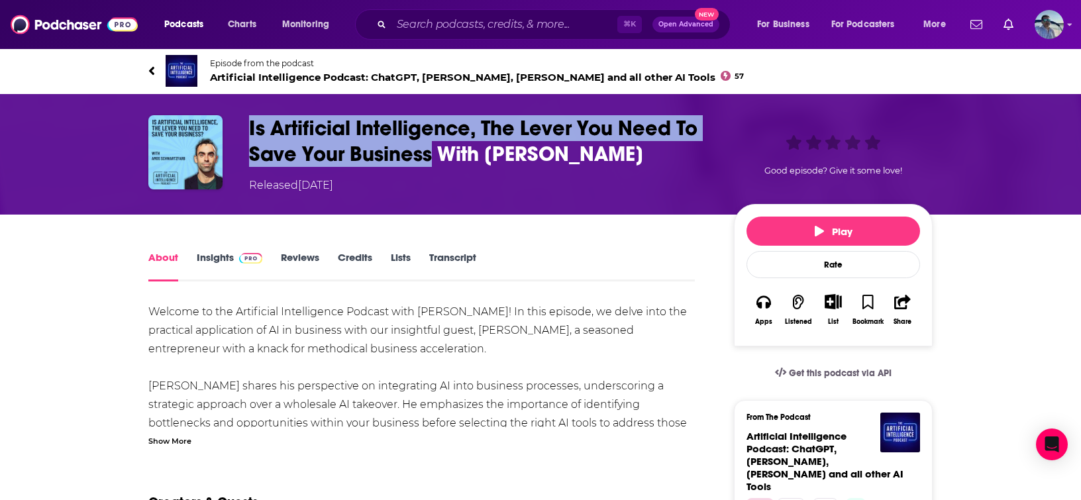
drag, startPoint x: 250, startPoint y: 126, endPoint x: 431, endPoint y: 158, distance: 183.0
click at [431, 158] on h1 "Is Artificial Intelligence, The Lever You Need To Save Your Business With Amos …" at bounding box center [481, 141] width 464 height 52
copy h1 "Is Artificial Intelligence, The Lever You Need To Save Your Business"
drag, startPoint x: 486, startPoint y: 153, endPoint x: 671, endPoint y: 162, distance: 185.7
click at [671, 162] on h1 "Is Artificial Intelligence, The Lever You Need To Save Your Business With Amos …" at bounding box center [481, 141] width 464 height 52
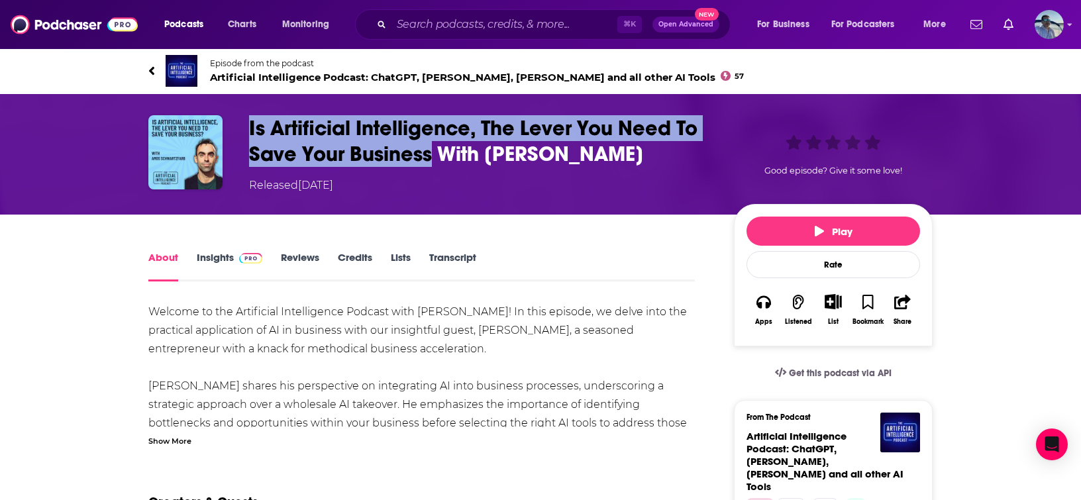
click at [531, 163] on h1 "Is Artificial Intelligence, The Lever You Need To Save Your Business With Amos …" at bounding box center [481, 141] width 464 height 52
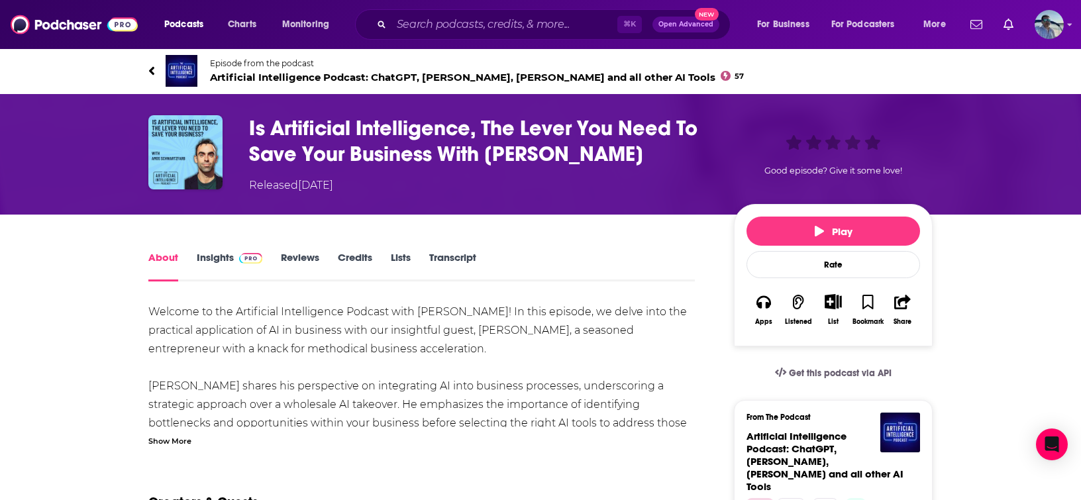
drag, startPoint x: 486, startPoint y: 154, endPoint x: 672, endPoint y: 150, distance: 186.2
click at [672, 150] on h1 "Is Artificial Intelligence, The Lever You Need To Save Your Business With Amos …" at bounding box center [481, 141] width 464 height 52
copy h1 "Amos Schwartzfarb"
click at [465, 262] on link "Transcript" at bounding box center [452, 266] width 47 height 30
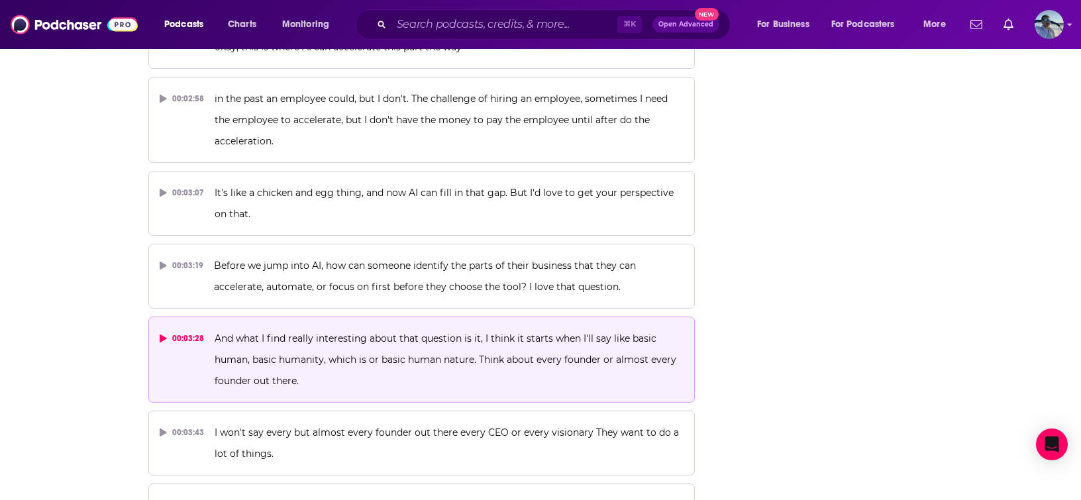
scroll to position [1557, 0]
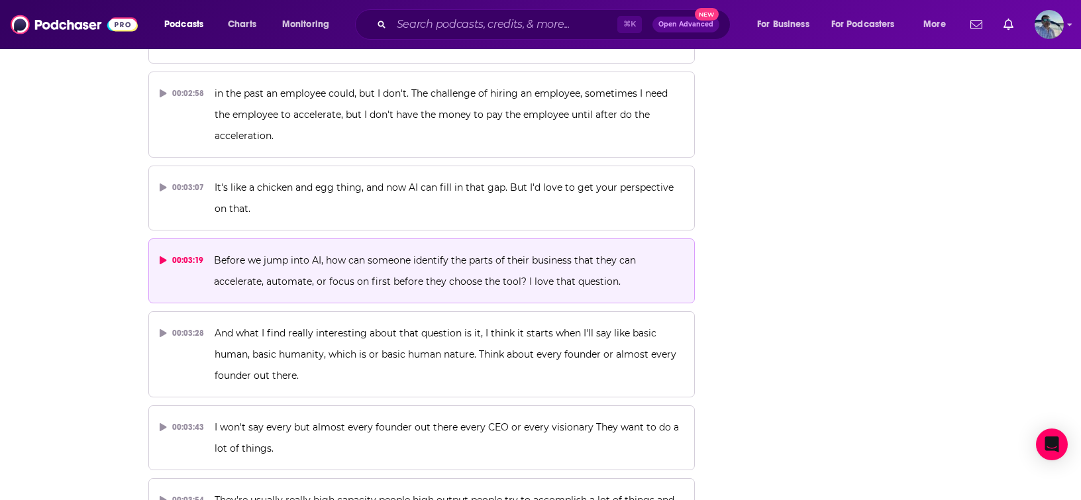
drag, startPoint x: 197, startPoint y: 261, endPoint x: 276, endPoint y: 260, distance: 78.8
click at [276, 260] on button "00:03:19 Before we jump into AI, how can someone identify the parts of their bu…" at bounding box center [421, 271] width 547 height 65
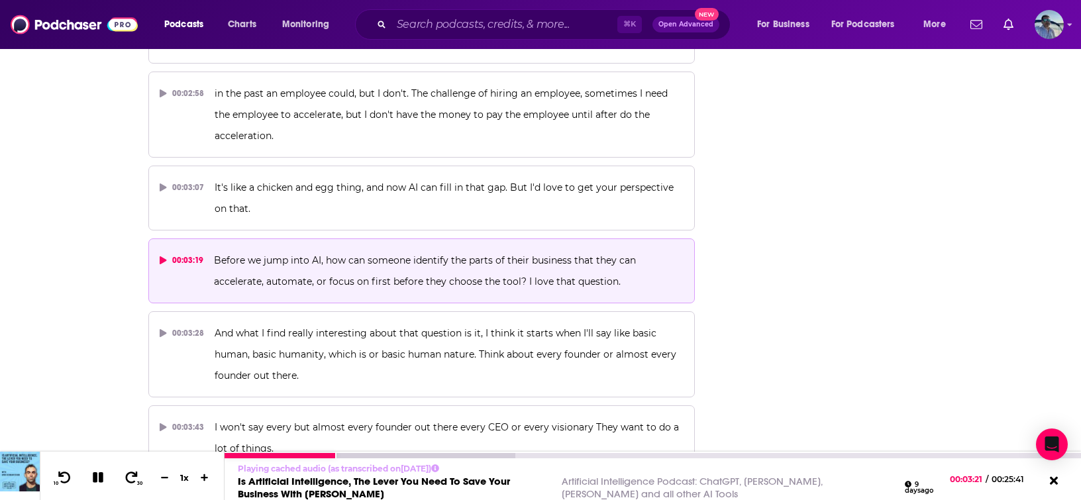
click at [91, 477] on icon at bounding box center [98, 478] width 15 height 12
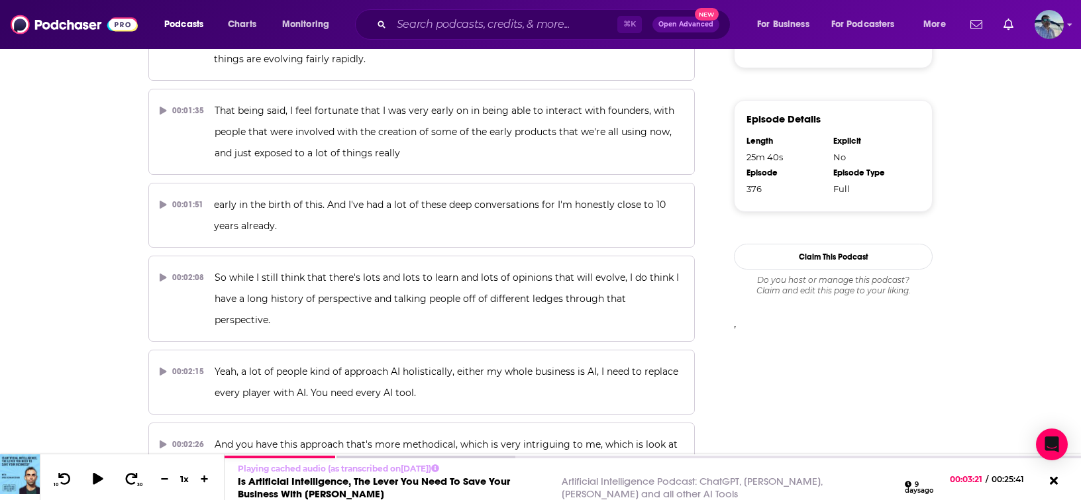
scroll to position [910, 0]
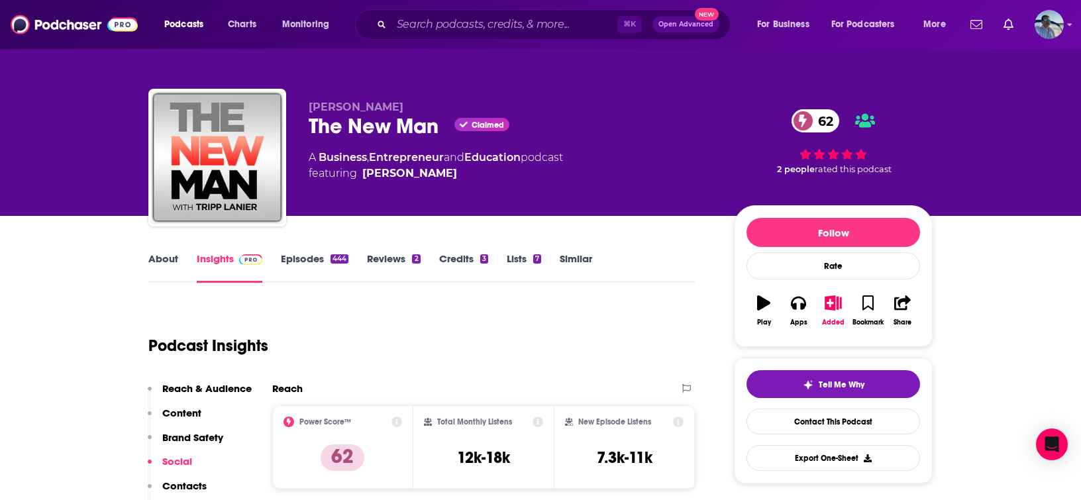
click at [305, 260] on link "Episodes 444" at bounding box center [315, 267] width 68 height 30
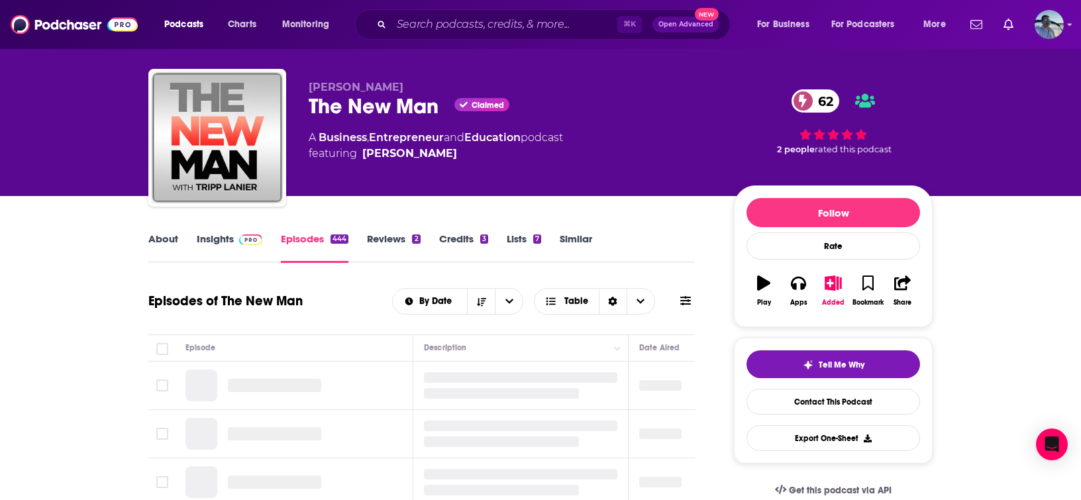
scroll to position [257, 0]
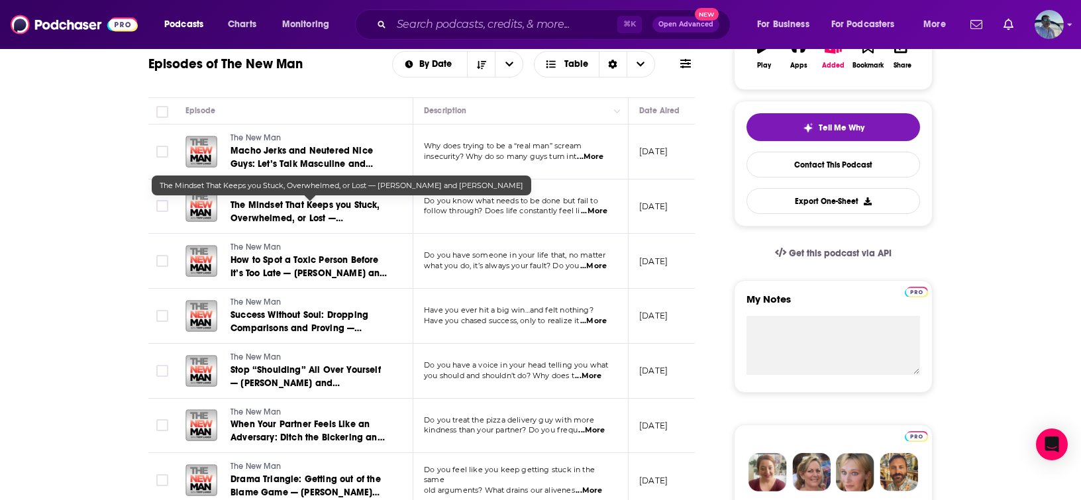
click at [353, 211] on span "The Mindset That Keeps you Stuck, Overwhelmed, or Lost — Alyson and Tripp Lanier" at bounding box center [306, 224] width 150 height 51
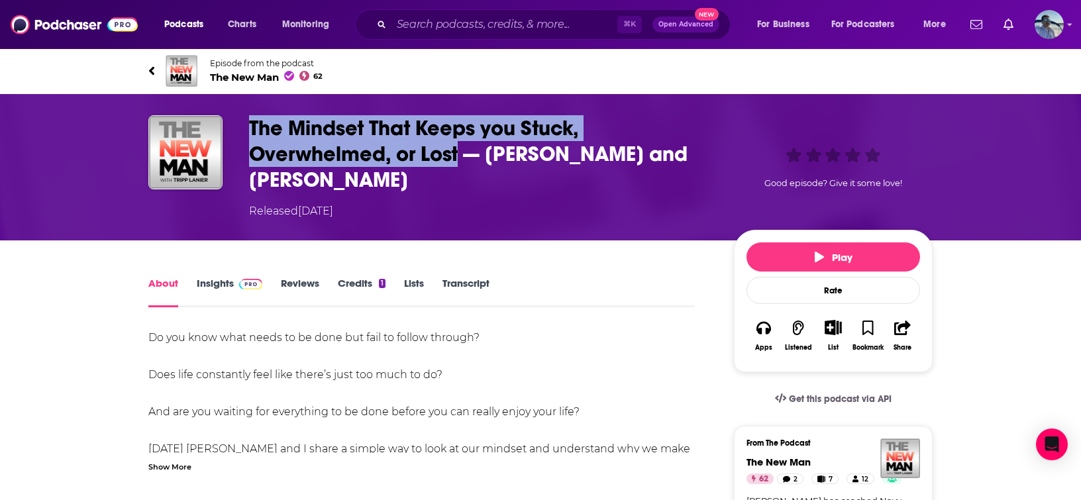
drag, startPoint x: 249, startPoint y: 124, endPoint x: 457, endPoint y: 157, distance: 210.6
click at [457, 157] on h1 "The Mindset That Keeps you Stuck, Overwhelmed, or Lost — Alyson and Tripp Lanier" at bounding box center [481, 154] width 464 height 78
copy h1 "The Mindset That Keeps you Stuck, Overwhelmed, or Lost"
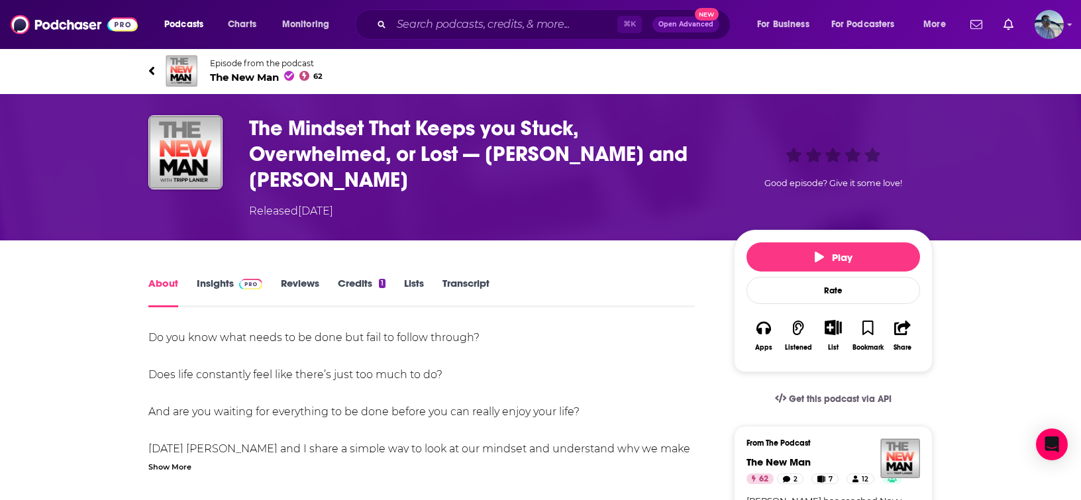
click at [491, 154] on h1 "The Mindset That Keeps you Stuck, Overwhelmed, or Lost — Alyson and Tripp Lanier" at bounding box center [481, 154] width 464 height 78
drag, startPoint x: 488, startPoint y: 152, endPoint x: 644, endPoint y: 160, distance: 155.9
click at [644, 160] on h1 "The Mindset That Keeps you Stuck, Overwhelmed, or Lost — Alyson and Tripp Lanier" at bounding box center [481, 154] width 464 height 78
copy h1 "Alyson and Tripp"
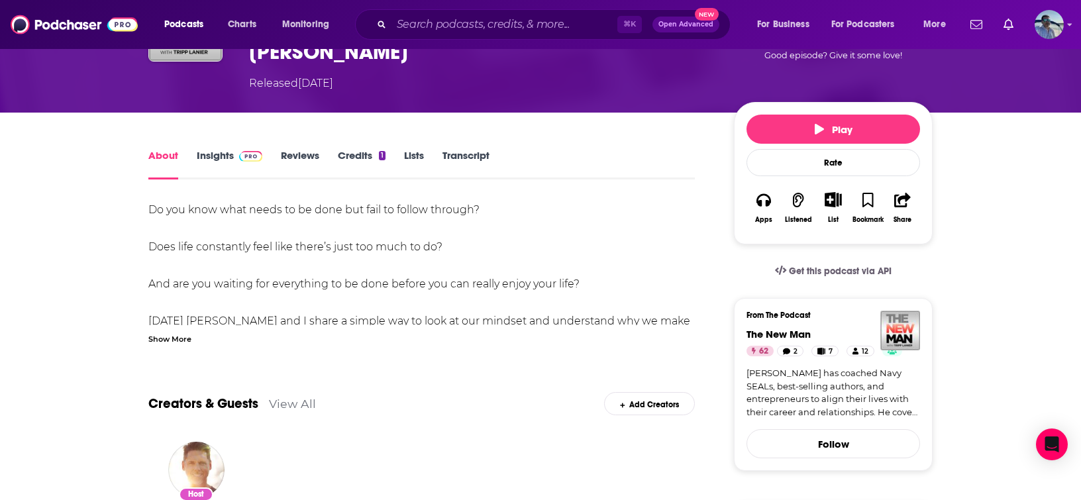
scroll to position [144, 0]
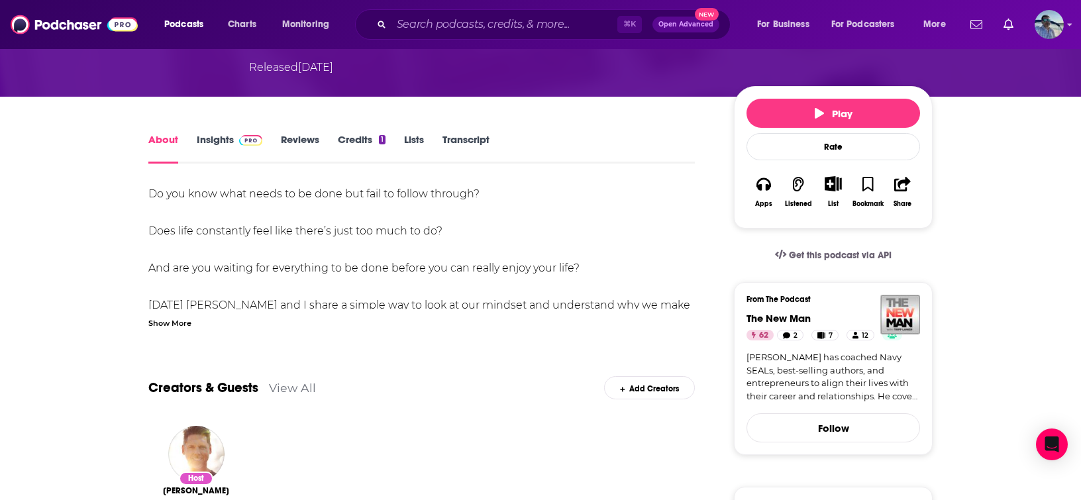
click at [456, 133] on link "Transcript" at bounding box center [466, 148] width 47 height 30
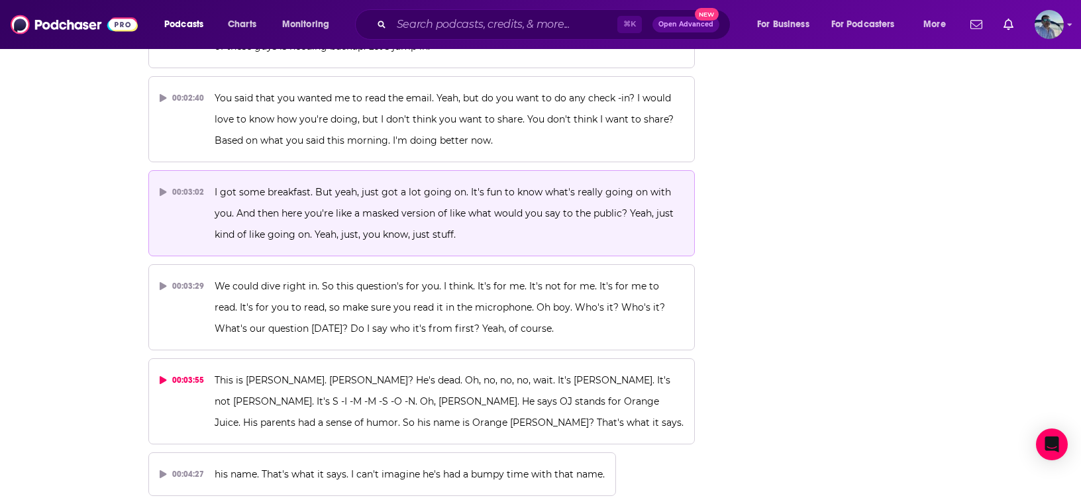
scroll to position [1266, 0]
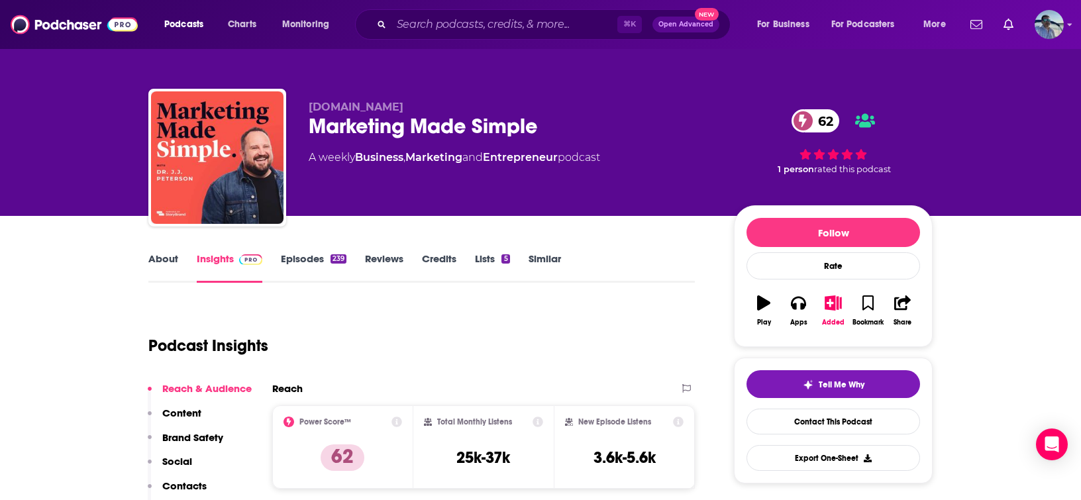
click at [299, 260] on link "Episodes 239" at bounding box center [314, 267] width 66 height 30
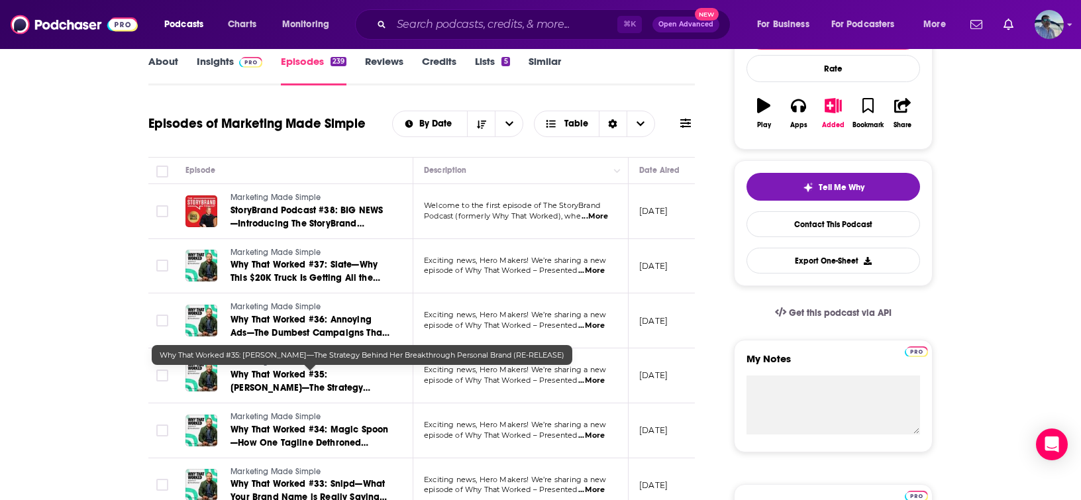
scroll to position [180, 0]
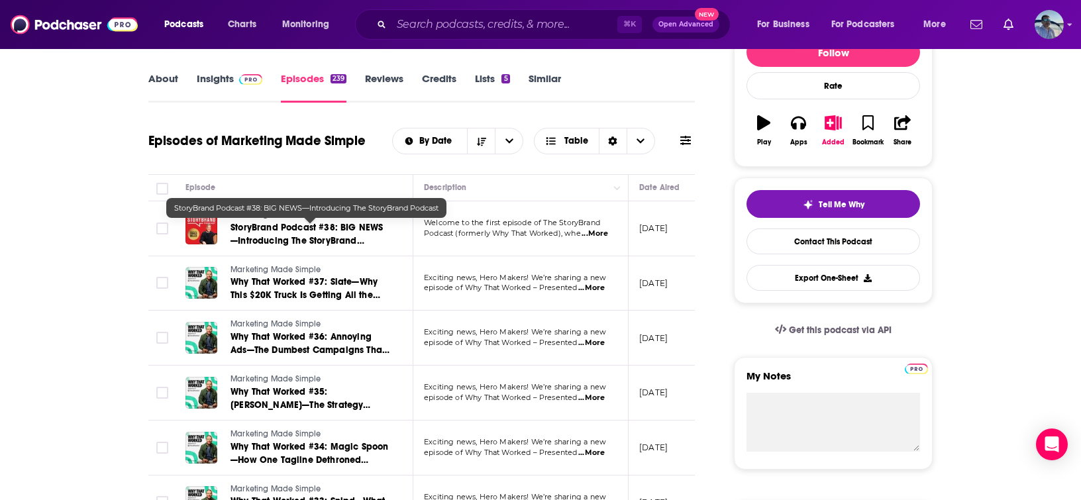
click at [328, 238] on span "StoryBrand Podcast #38: BIG NEWS—Introducing The StoryBrand Podcast" at bounding box center [307, 241] width 152 height 38
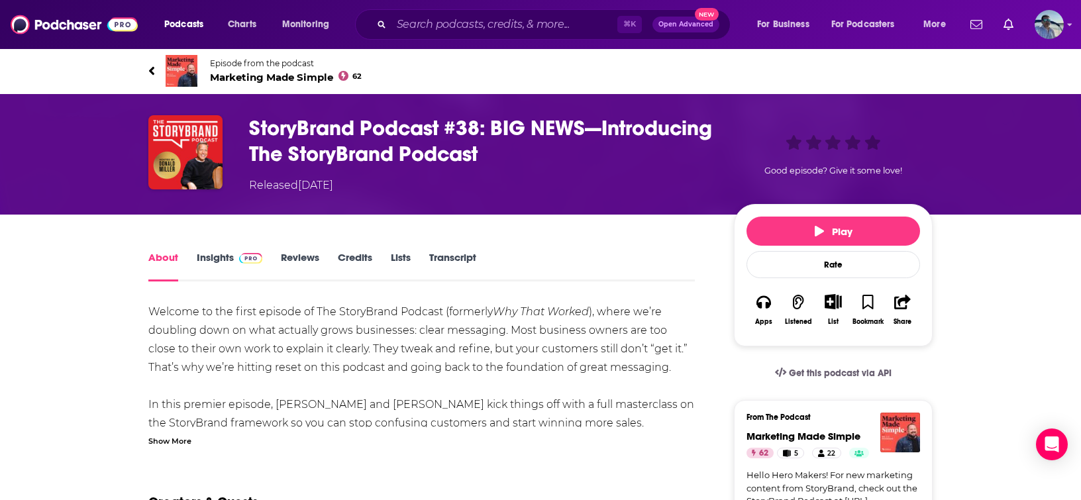
click at [468, 255] on link "Transcript" at bounding box center [452, 266] width 47 height 30
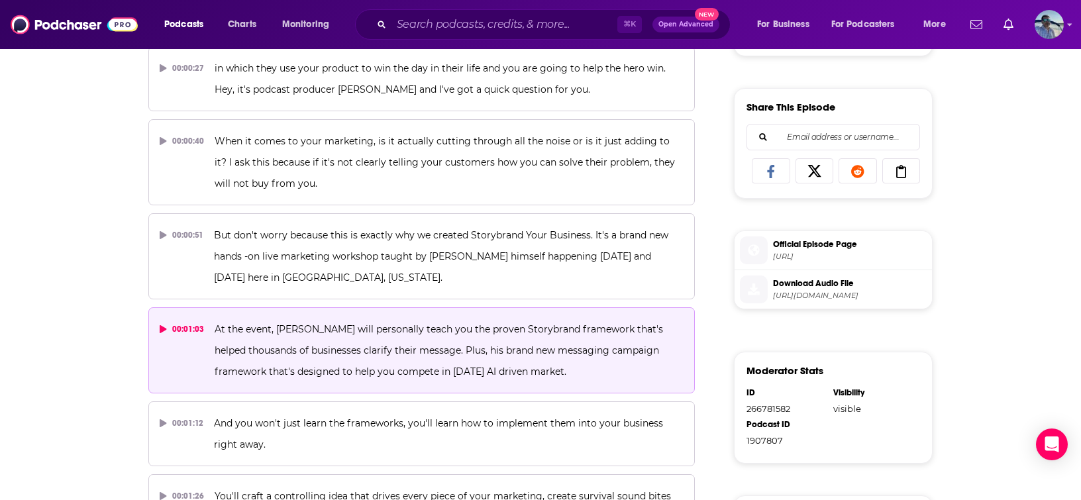
scroll to position [511, 0]
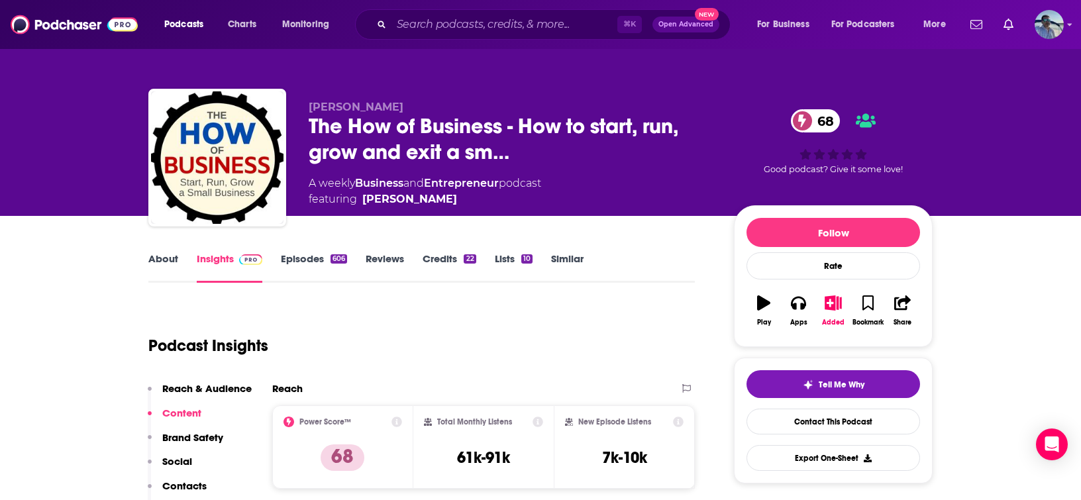
click at [313, 253] on link "Episodes 606" at bounding box center [314, 267] width 66 height 30
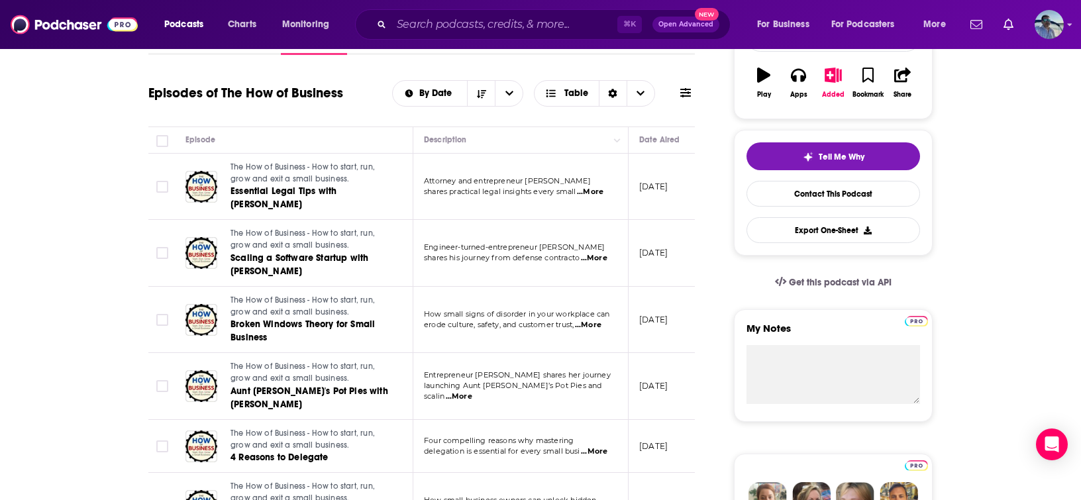
scroll to position [229, 0]
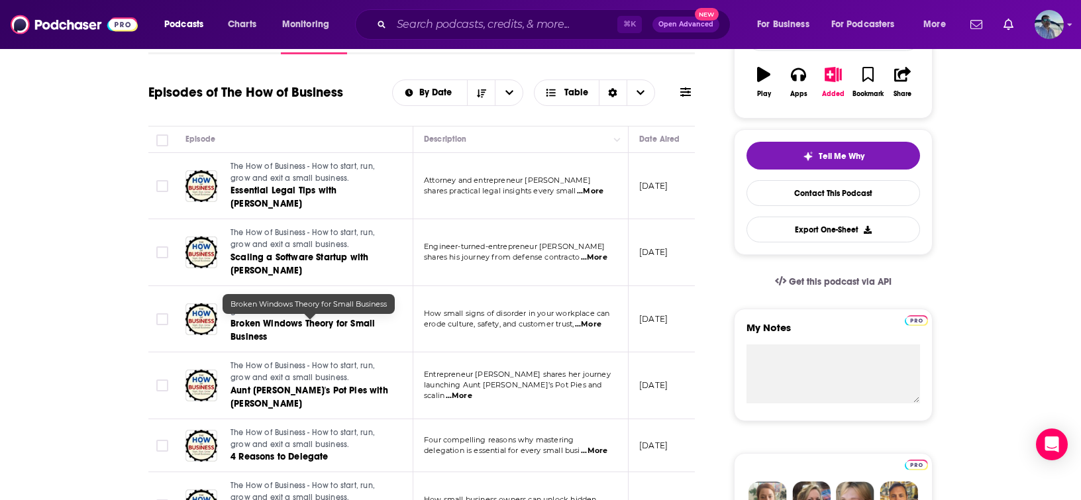
click at [310, 325] on span "Broken Windows Theory for Small Business" at bounding box center [303, 330] width 144 height 25
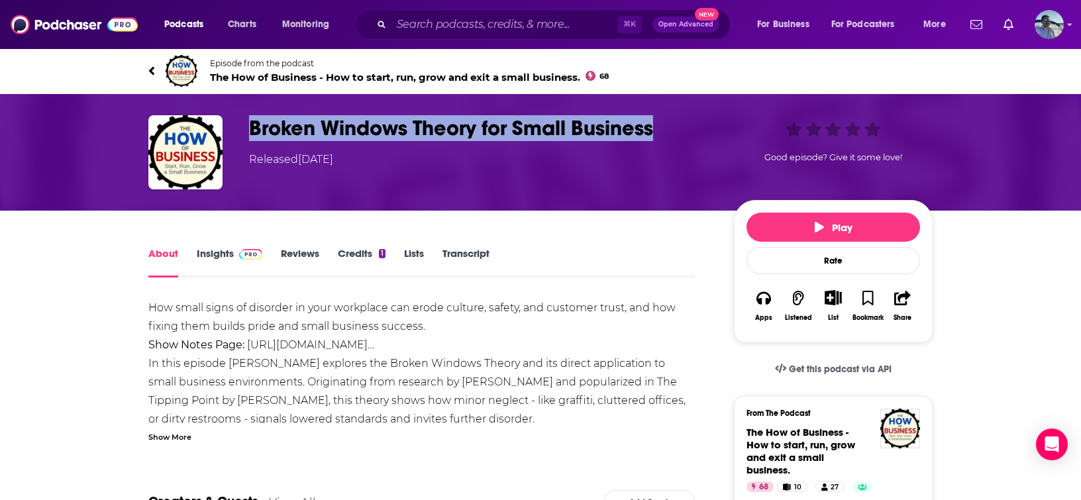
drag, startPoint x: 248, startPoint y: 126, endPoint x: 659, endPoint y: 123, distance: 410.8
click at [659, 123] on h1 "Broken Windows Theory for Small Business" at bounding box center [481, 128] width 464 height 26
copy h1 "Broken Windows Theory for Small Business"
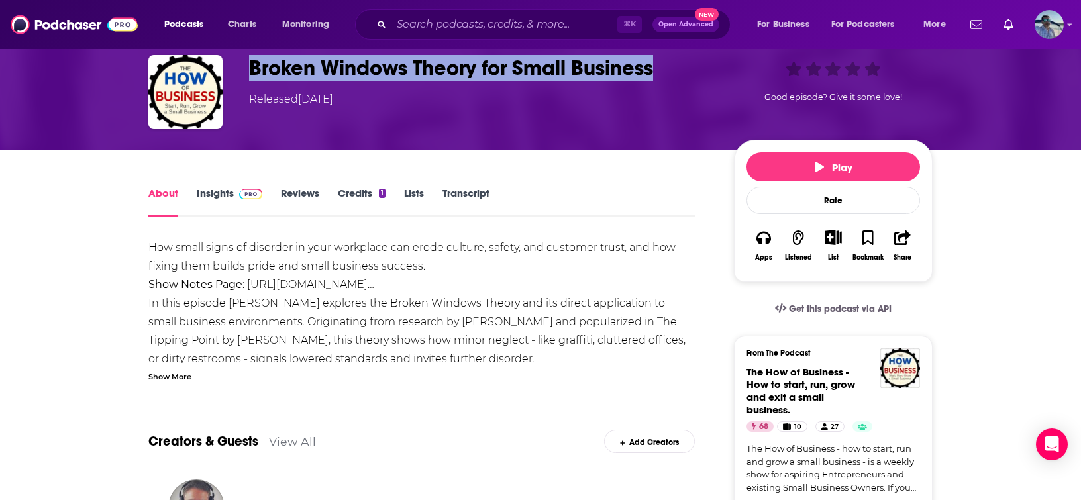
scroll to position [61, 0]
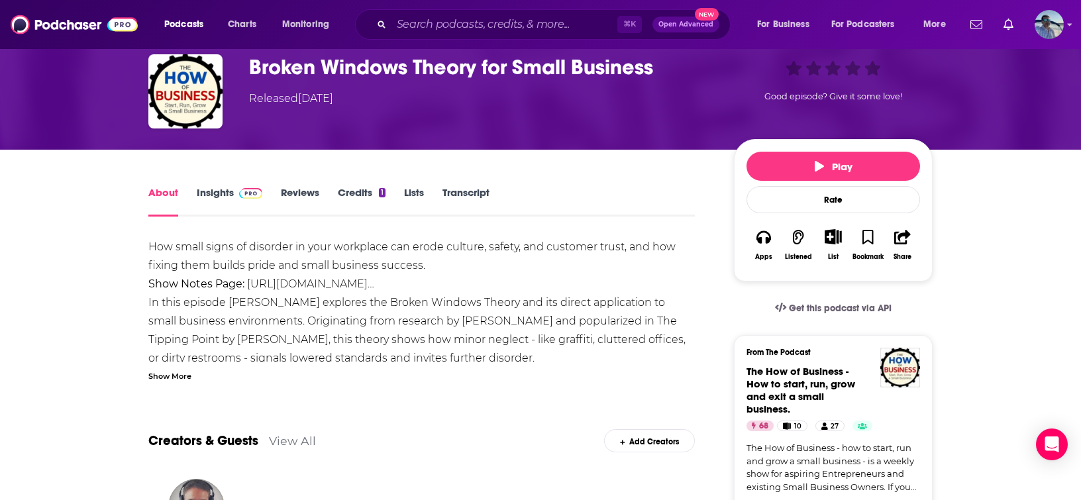
click at [369, 333] on span "In this episode [PERSON_NAME] explores the Broken Windows Theory and its direct…" at bounding box center [416, 330] width 537 height 68
drag, startPoint x: 225, startPoint y: 301, endPoint x: 293, endPoint y: 304, distance: 68.3
click at [293, 304] on span "In this episode [PERSON_NAME] explores the Broken Windows Theory and its direct…" at bounding box center [416, 330] width 537 height 68
copy span "[PERSON_NAME]"
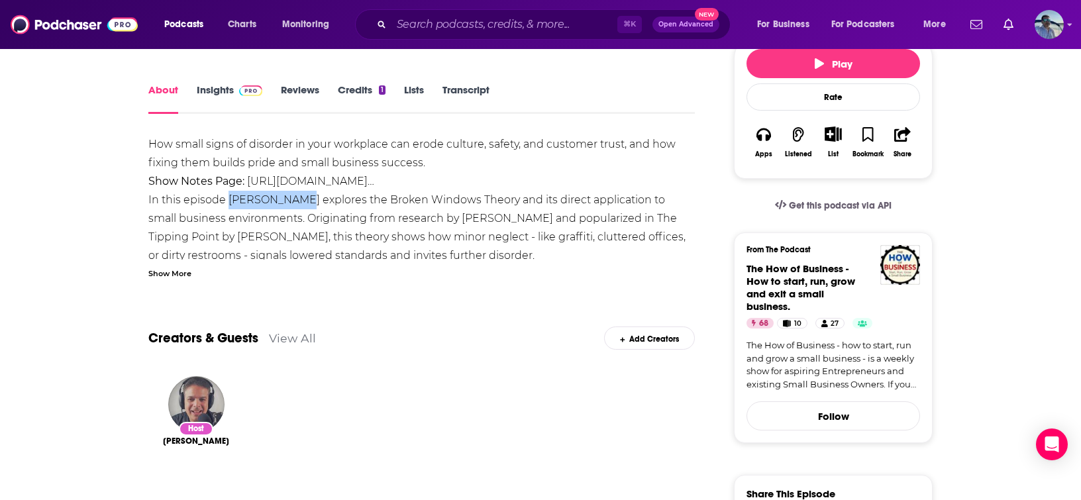
scroll to position [0, 0]
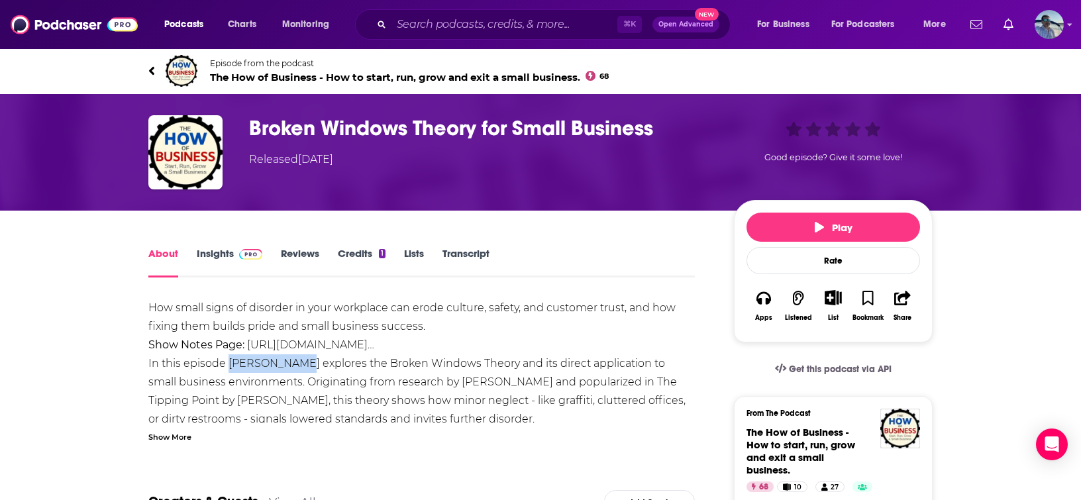
click at [455, 255] on link "Transcript" at bounding box center [466, 262] width 47 height 30
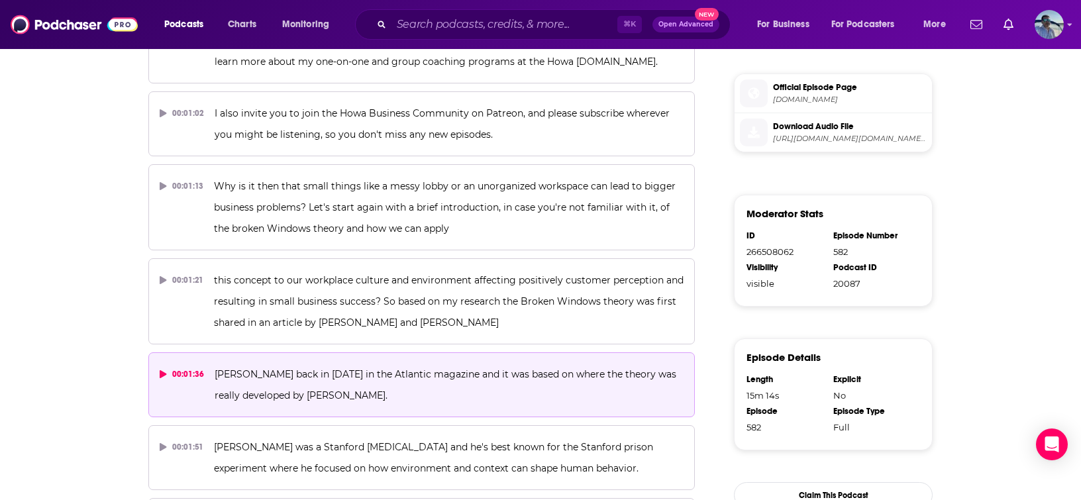
scroll to position [708, 0]
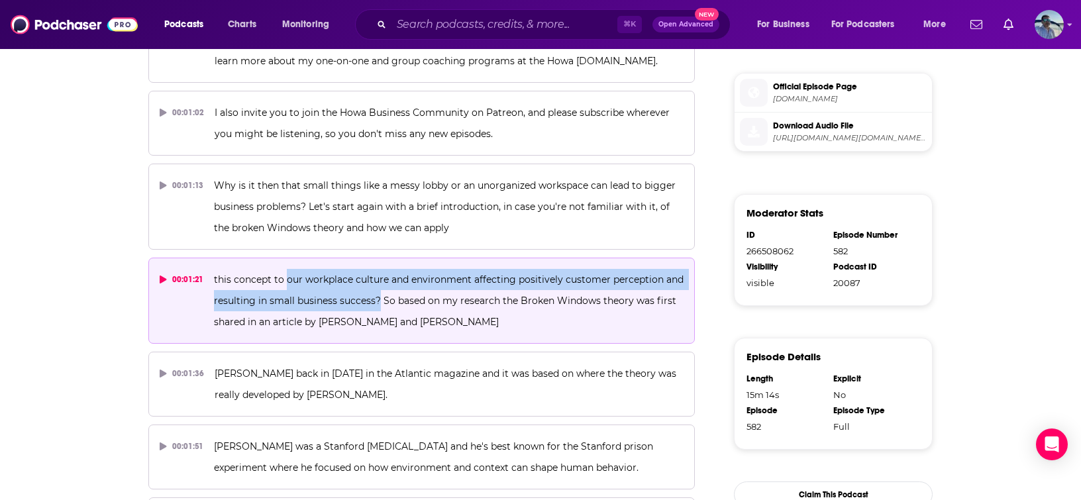
drag, startPoint x: 285, startPoint y: 278, endPoint x: 376, endPoint y: 300, distance: 94.2
click at [376, 300] on span "this concept to our workplace culture and environment affecting positively cust…" at bounding box center [450, 301] width 472 height 54
copy span "our workplace culture and environment affecting positively customer perception …"
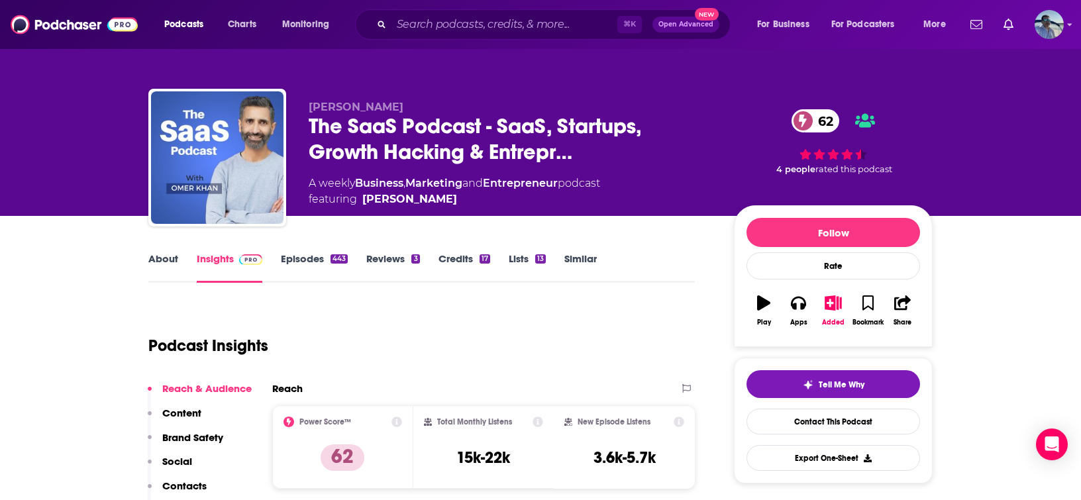
click at [310, 268] on link "Episodes 443" at bounding box center [314, 267] width 67 height 30
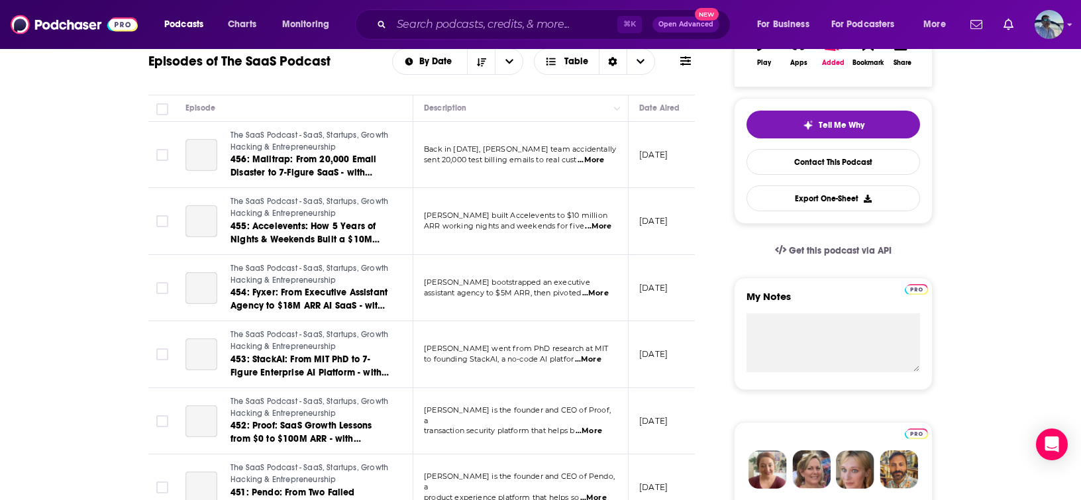
scroll to position [290, 0]
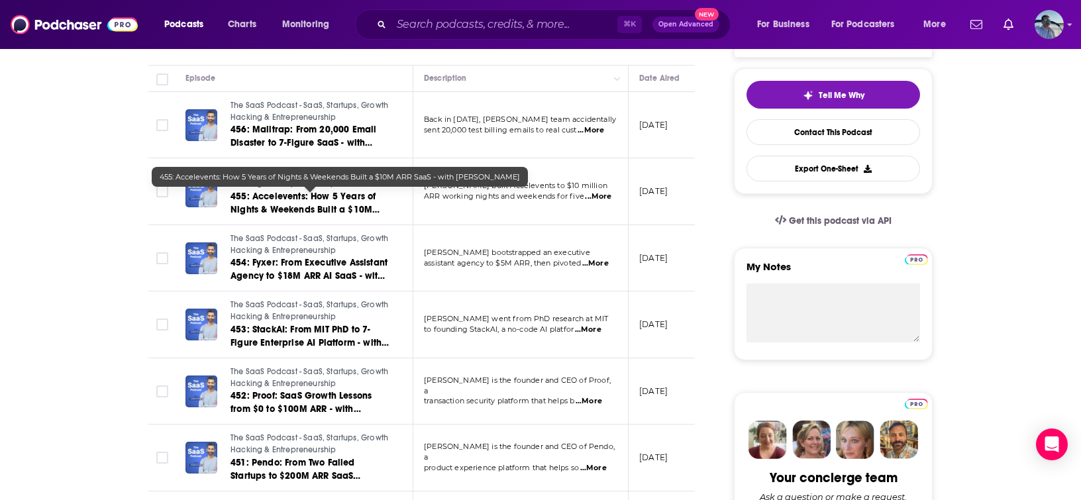
click at [351, 206] on span "455: Accelevents: How 5 Years of Nights & Weekends Built a $10M ARR SaaS - with…" at bounding box center [305, 210] width 149 height 38
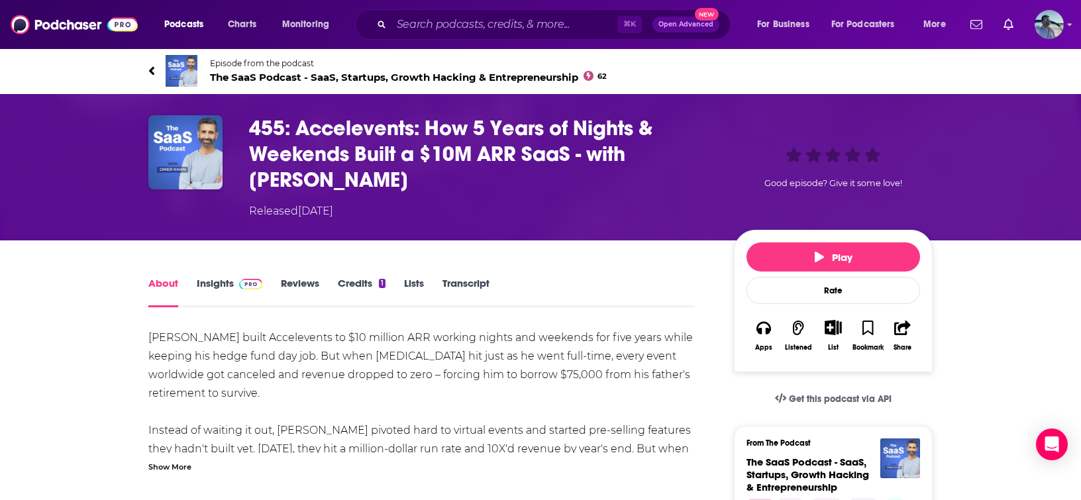
click at [304, 127] on h1 "455: Accelevents: How 5 Years of Nights & Weekends Built a $10M ARR SaaS - with…" at bounding box center [481, 154] width 464 height 78
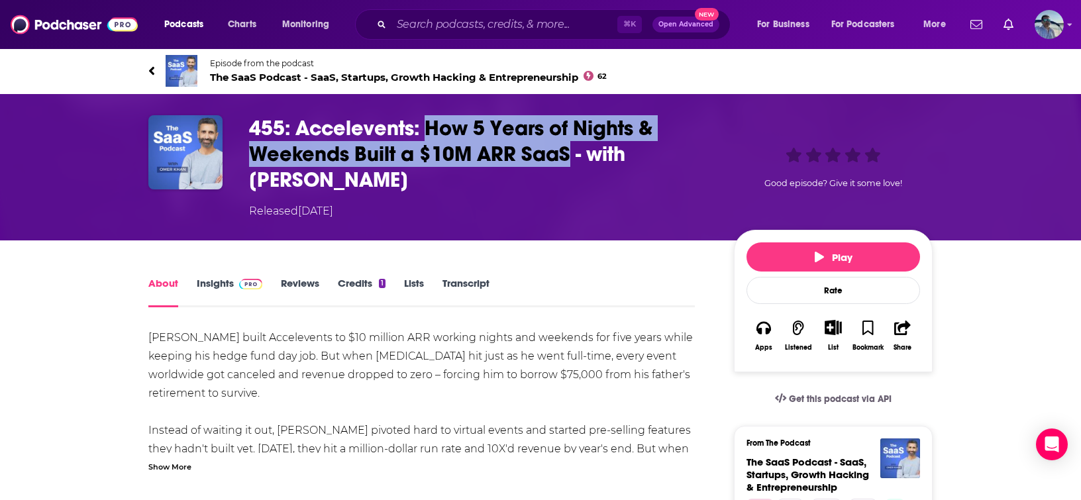
drag, startPoint x: 427, startPoint y: 125, endPoint x: 567, endPoint y: 158, distance: 144.3
click at [567, 158] on h1 "455: Accelevents: How 5 Years of Nights & Weekends Built a $10M ARR SaaS - with…" at bounding box center [481, 154] width 464 height 78
copy h1 "How 5 Years of Nights & Weekends Built a $10M ARR SaaS"
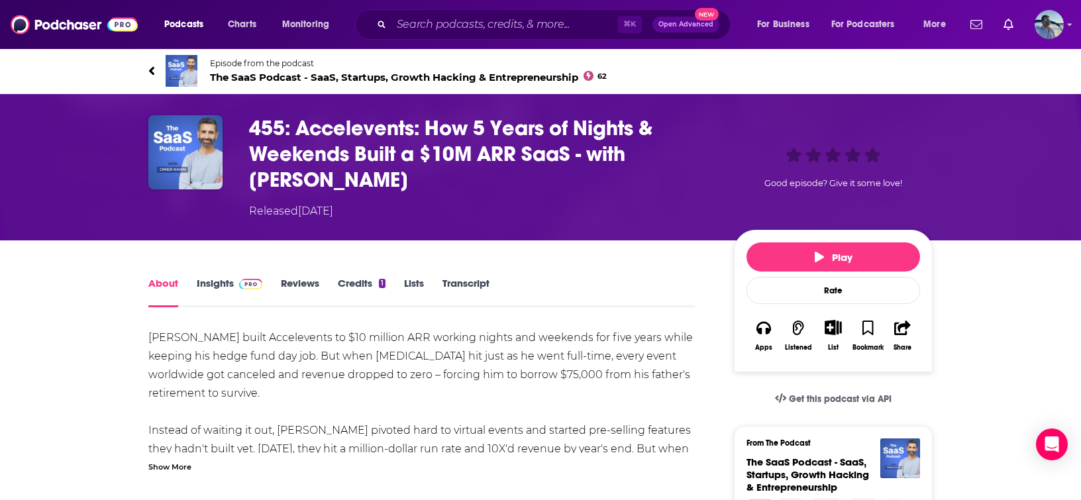
drag, startPoint x: 260, startPoint y: 183, endPoint x: 237, endPoint y: 172, distance: 25.5
click at [260, 183] on h1 "455: Accelevents: How 5 Years of Nights & Weekends Built a $10M ARR SaaS - with…" at bounding box center [481, 154] width 464 height 78
drag, startPoint x: 243, startPoint y: 182, endPoint x: 428, endPoint y: 187, distance: 184.9
click at [428, 187] on div "455: Accelevents: How 5 Years of Nights & Weekends Built a $10M ARR SaaS - with…" at bounding box center [540, 167] width 784 height 104
copy h1 "Jonathan Kazarian"
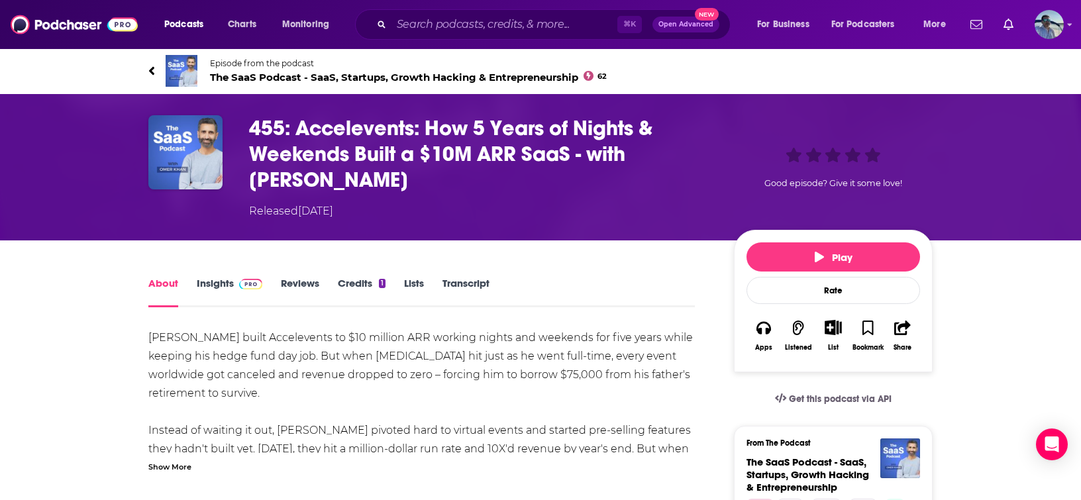
click at [477, 287] on link "Transcript" at bounding box center [466, 292] width 47 height 30
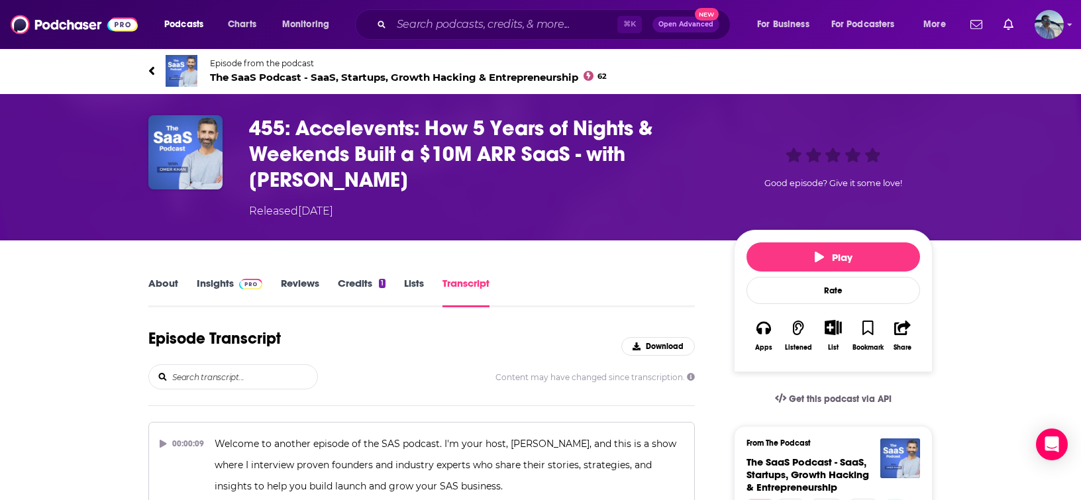
click at [166, 287] on link "About" at bounding box center [163, 292] width 30 height 30
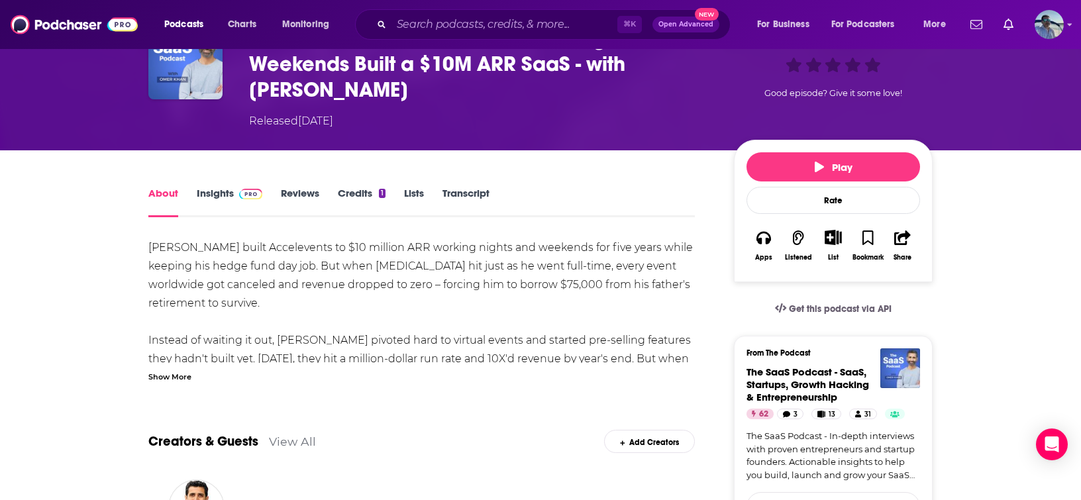
scroll to position [125, 0]
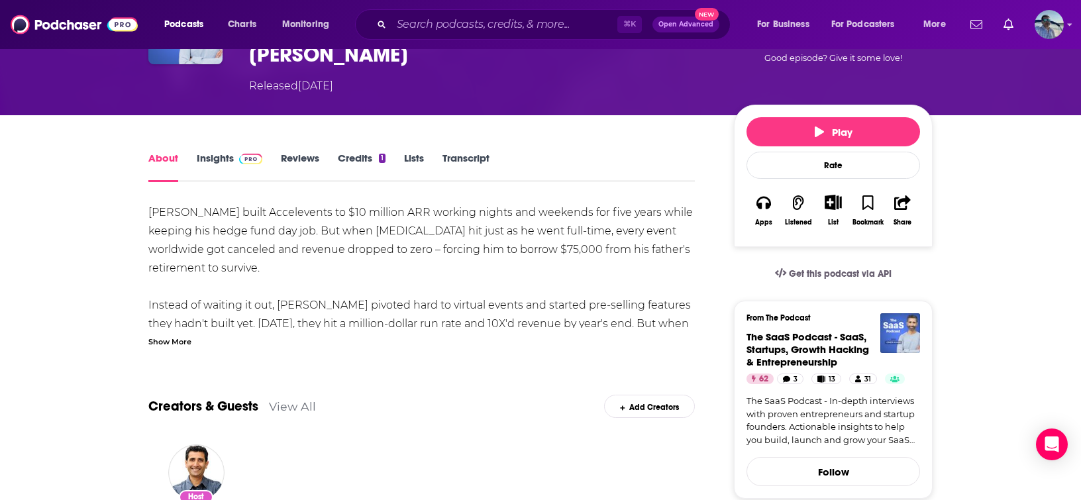
click at [148, 342] on div "Show More" at bounding box center [169, 341] width 43 height 13
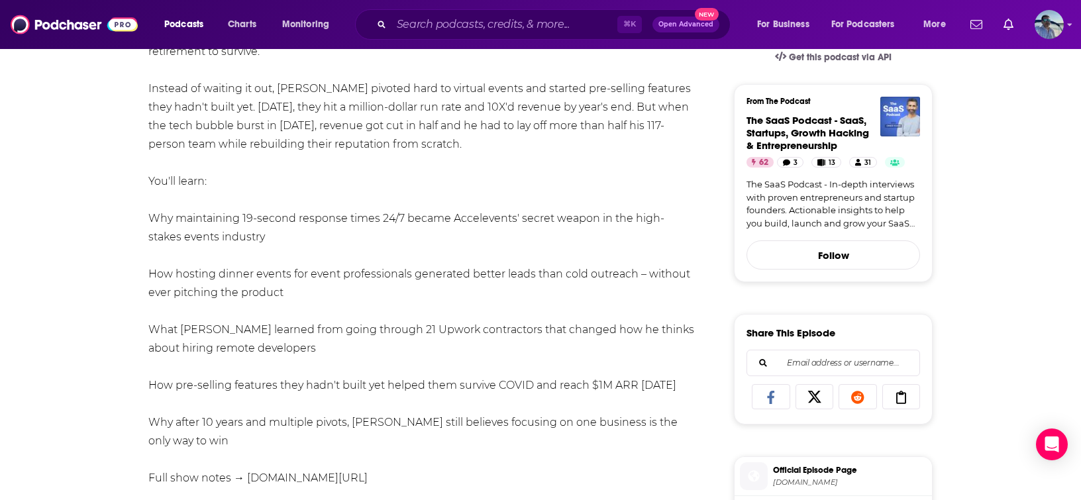
scroll to position [339, 0]
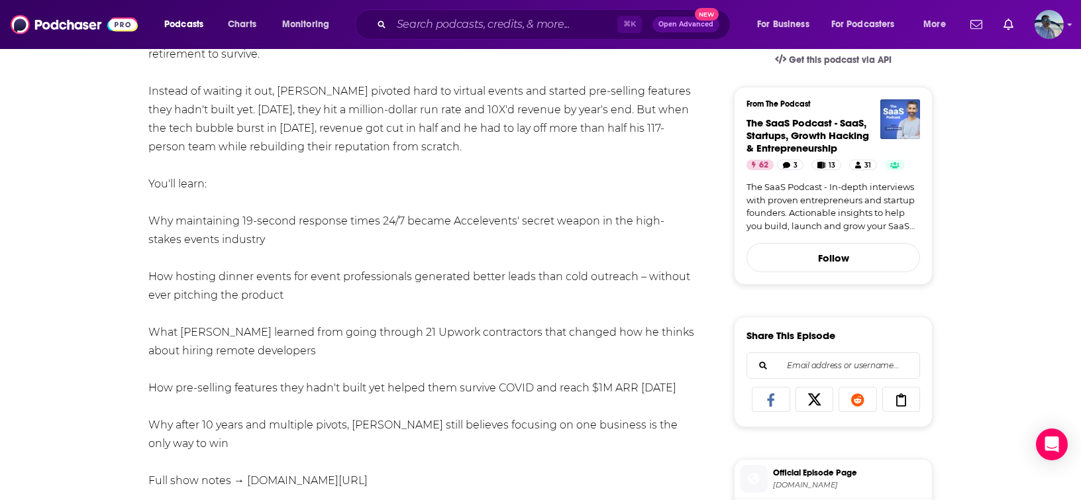
drag, startPoint x: 147, startPoint y: 274, endPoint x: 341, endPoint y: 297, distance: 194.8
copy div "How hosting dinner events for event professionals generated better leads than c…"
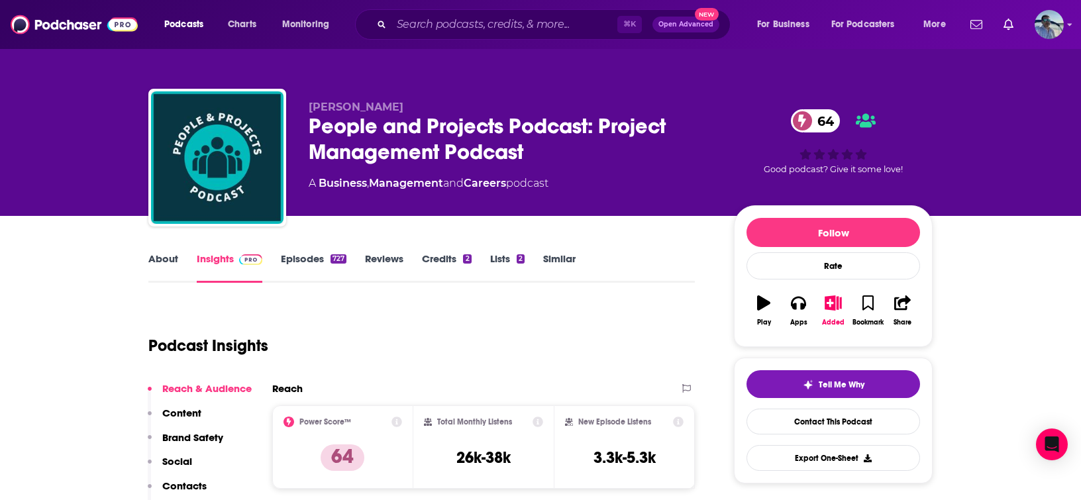
click at [302, 266] on link "Episodes 727" at bounding box center [314, 267] width 66 height 30
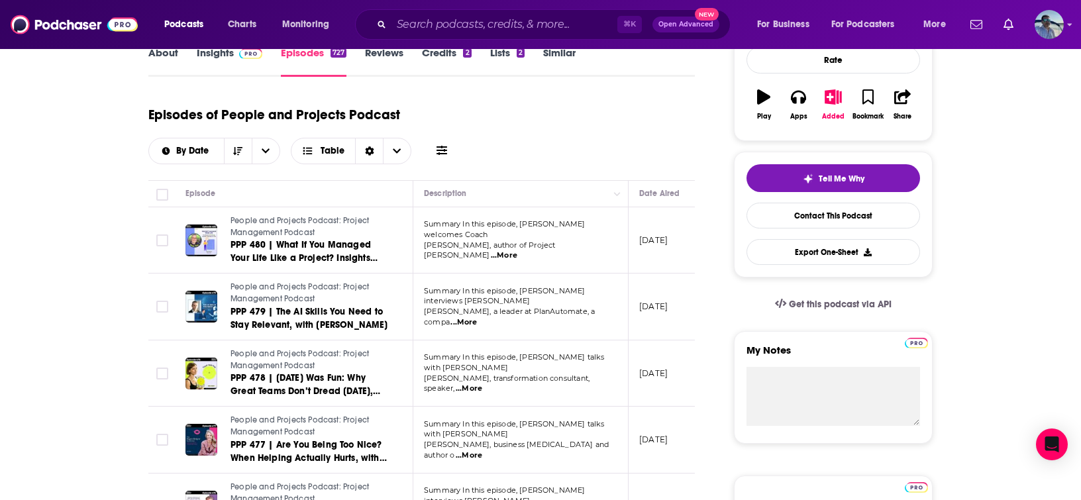
scroll to position [208, 0]
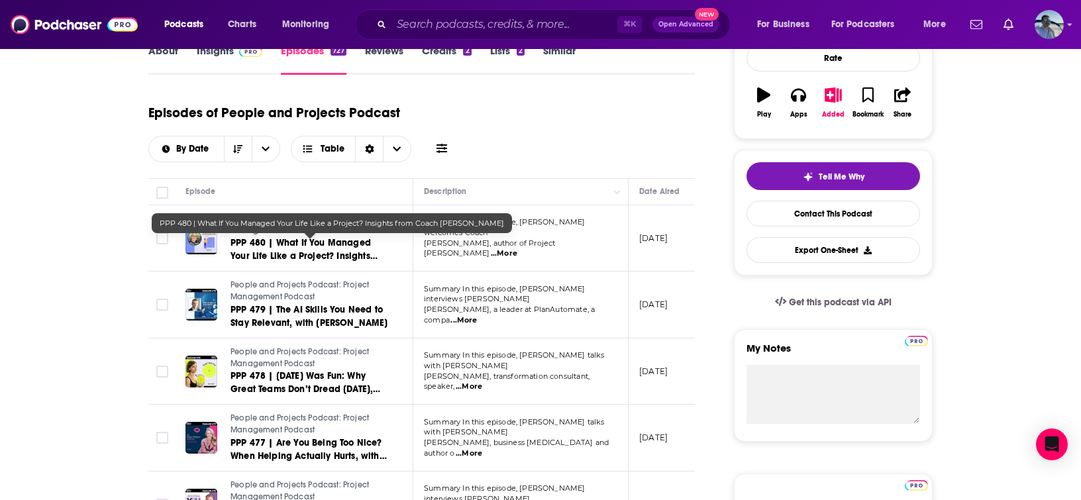
click at [344, 248] on span "PPP 480 | What If You Managed Your Life Like a Project? Insights from Coach [PE…" at bounding box center [304, 256] width 147 height 38
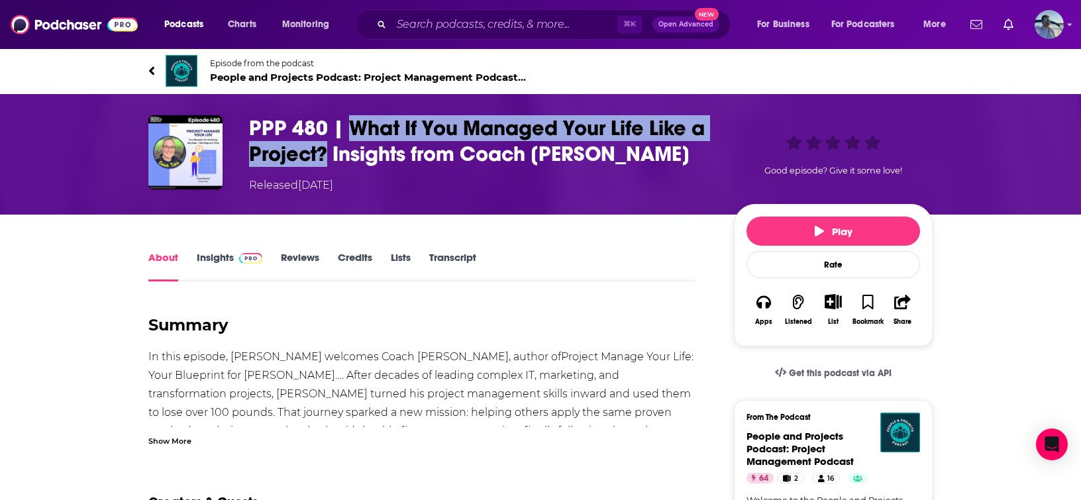
drag, startPoint x: 352, startPoint y: 125, endPoint x: 326, endPoint y: 160, distance: 44.0
click at [326, 160] on h1 "PPP 480 | What If You Managed Your Life Like a Project? Insights from Coach [PE…" at bounding box center [481, 141] width 464 height 52
copy h1 "What If You Managed Your Life Like a Project?"
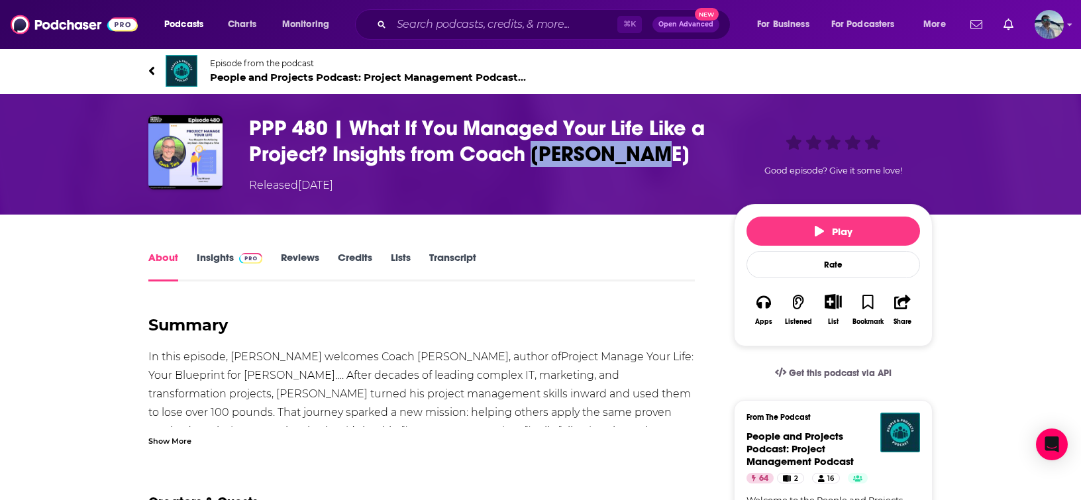
drag, startPoint x: 547, startPoint y: 154, endPoint x: 655, endPoint y: 154, distance: 108.7
click at [655, 154] on h1 "PPP 480 | What If You Managed Your Life Like a Project? Insights from Coach [PE…" at bounding box center [481, 141] width 464 height 52
copy h1 "[PERSON_NAME]"
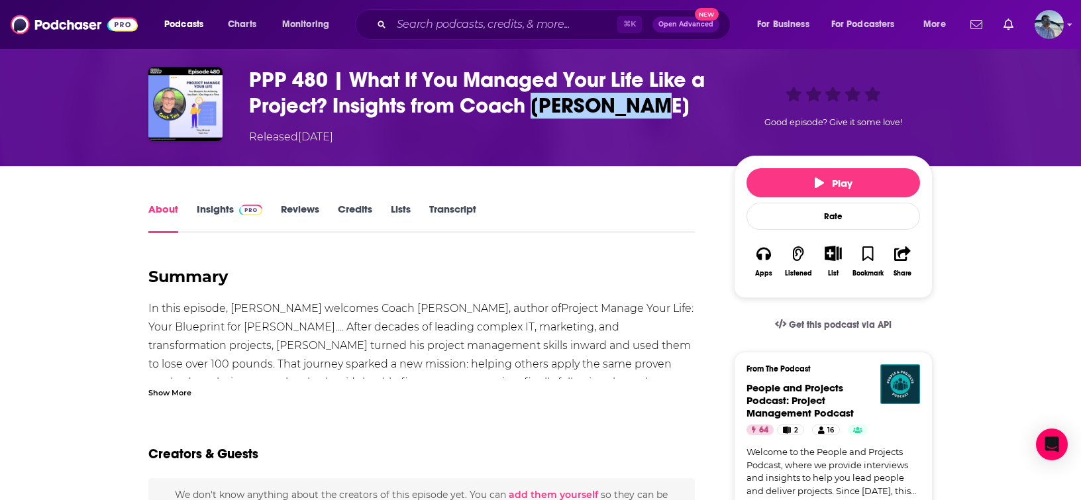
scroll to position [99, 0]
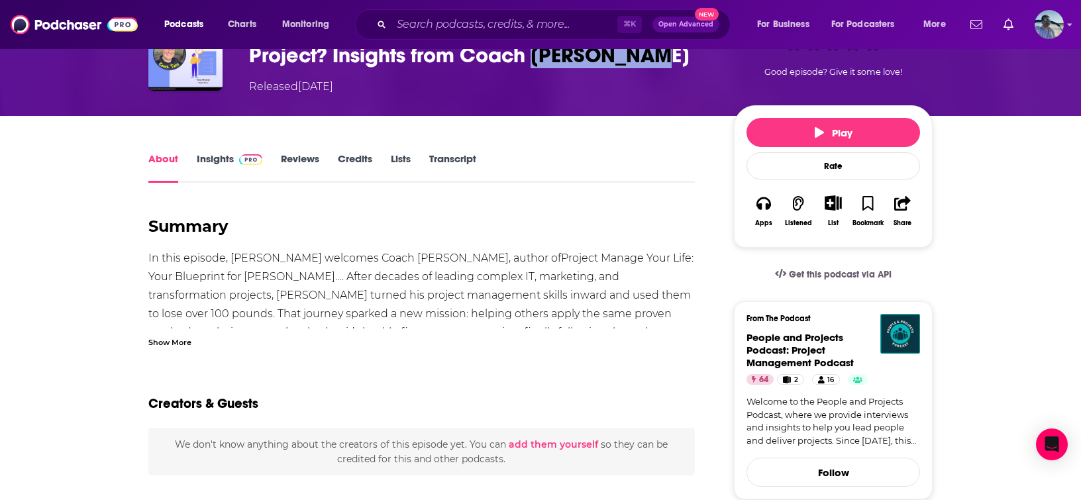
click at [184, 343] on div "Show More" at bounding box center [169, 341] width 43 height 13
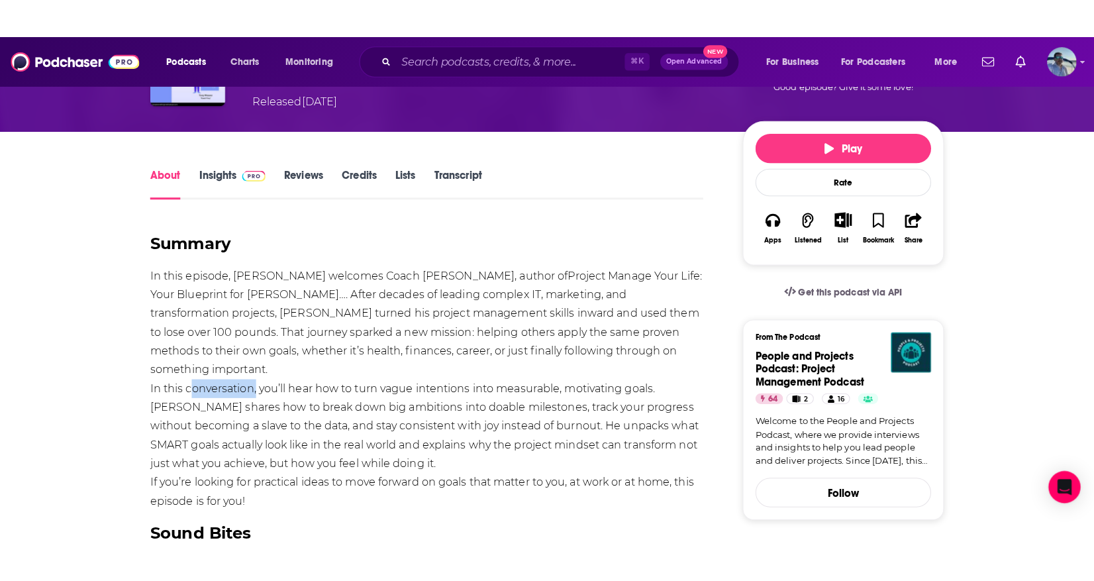
scroll to position [120, 0]
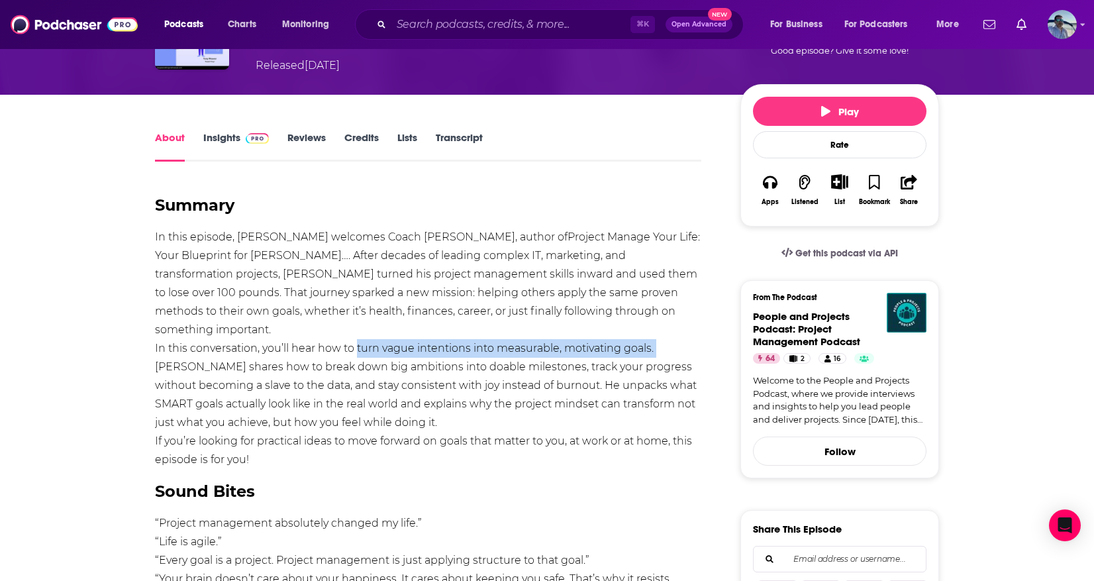
drag, startPoint x: 354, startPoint y: 330, endPoint x: 653, endPoint y: 329, distance: 298.8
copy div "turn vague intentions into measurable, motivating goals."
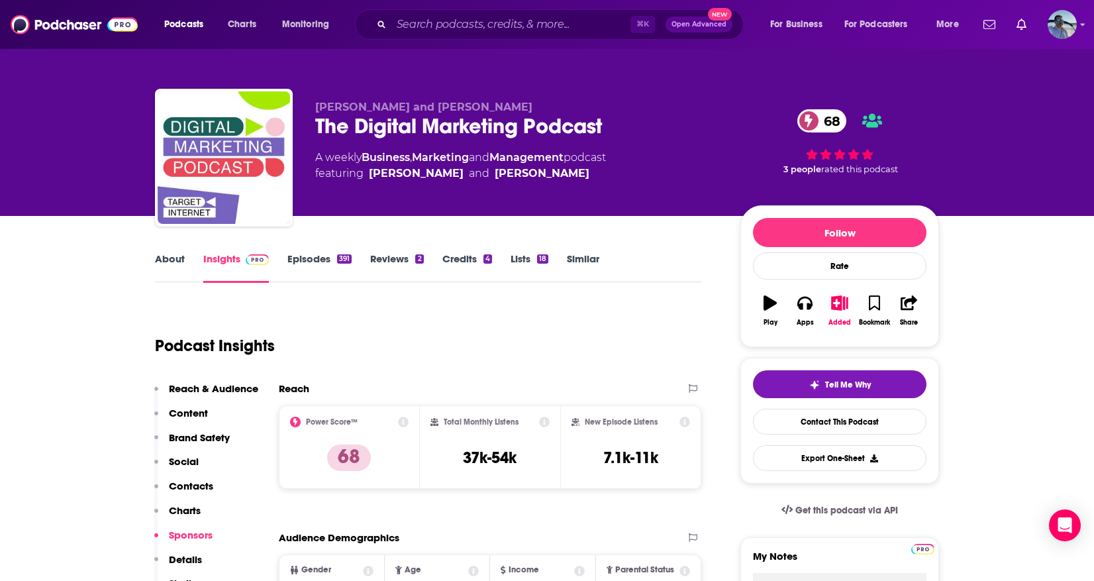
click at [302, 253] on link "Episodes 391" at bounding box center [320, 267] width 64 height 30
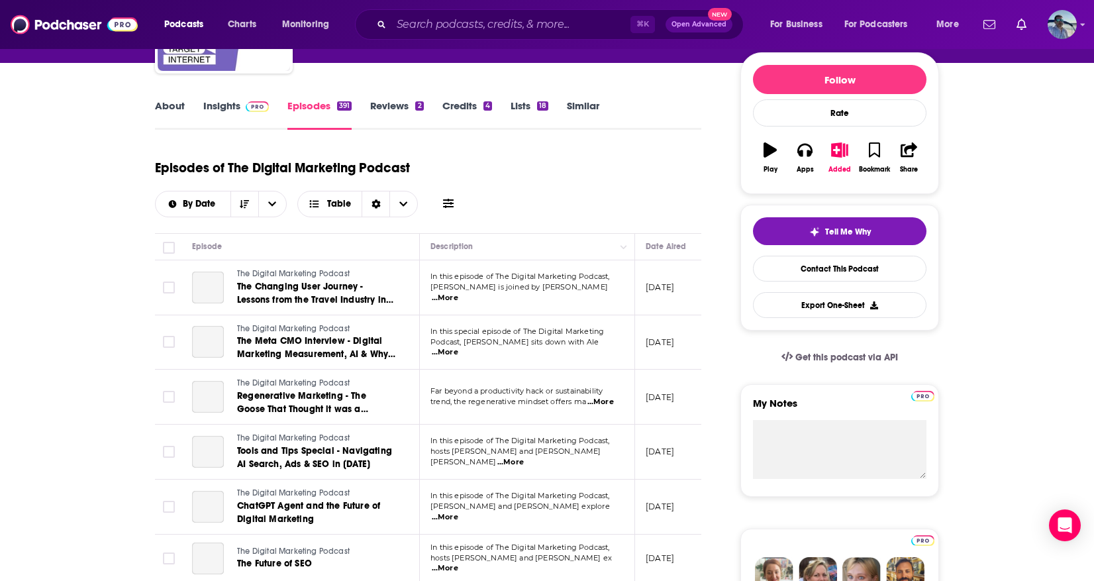
scroll to position [156, 0]
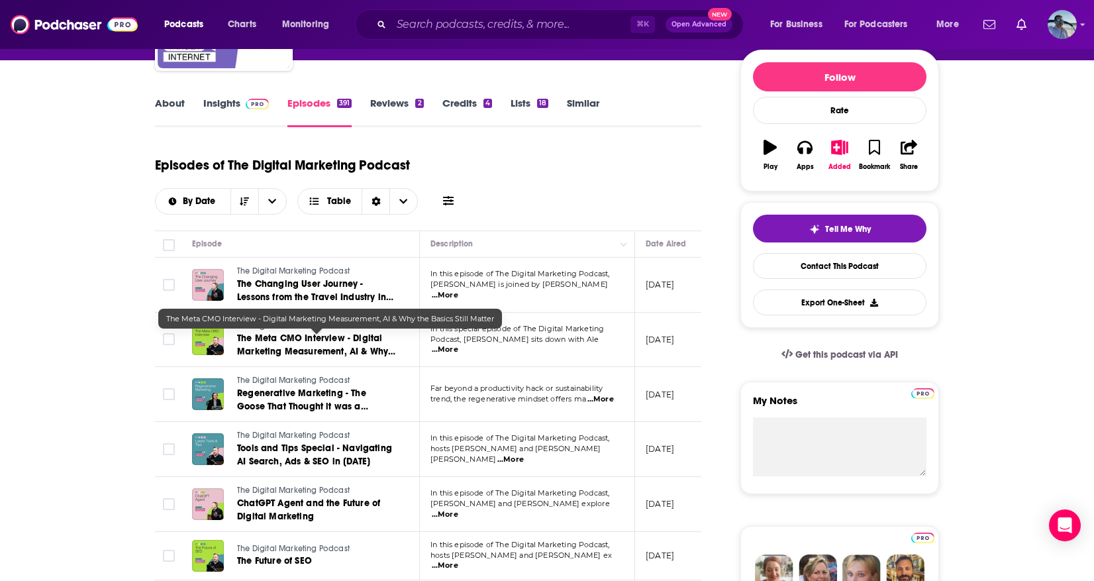
click at [356, 344] on span "The Meta CMO Interview - Digital Marketing Measurement, AI & Why the Basics Sti…" at bounding box center [316, 352] width 158 height 38
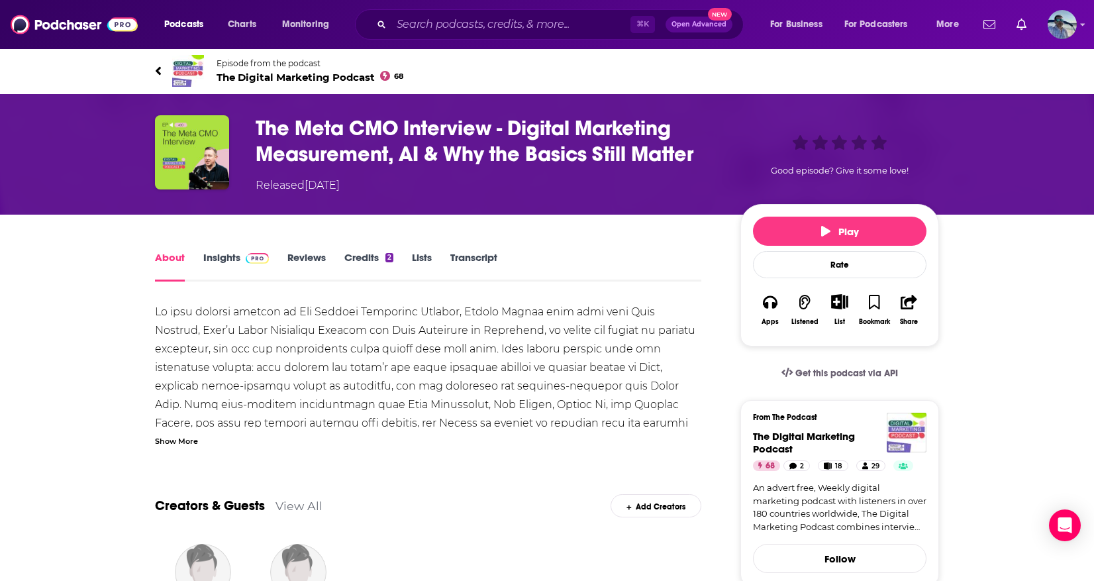
click at [546, 132] on h1 "The Meta CMO Interview - Digital Marketing Measurement, AI & Why the Basics Sti…" at bounding box center [488, 141] width 464 height 52
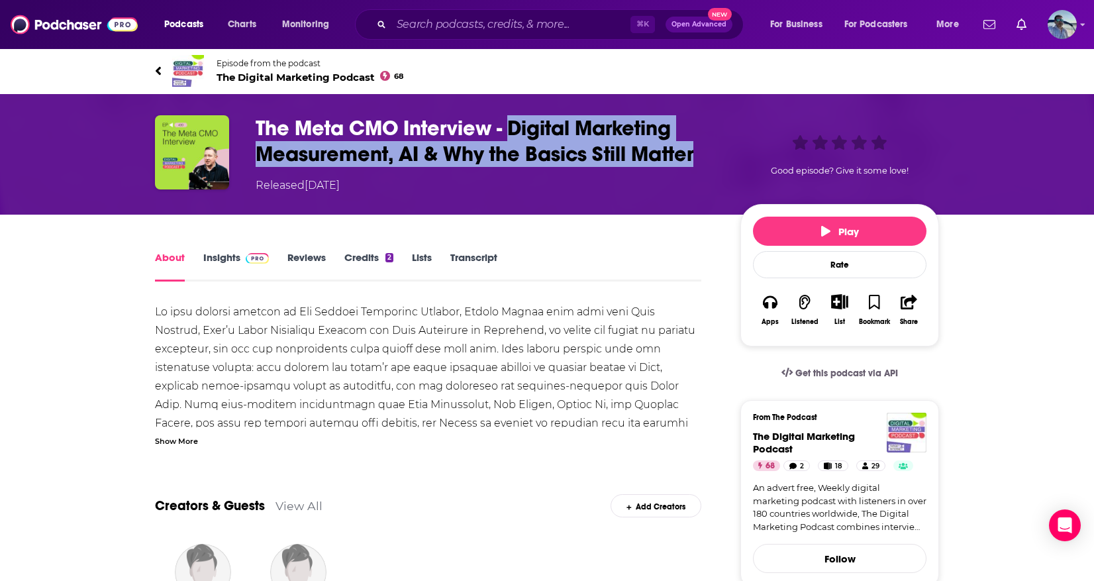
drag, startPoint x: 509, startPoint y: 125, endPoint x: 696, endPoint y: 158, distance: 189.1
click at [696, 158] on h1 "The Meta CMO Interview - Digital Marketing Measurement, AI & Why the Basics Sti…" at bounding box center [488, 141] width 464 height 52
copy h1 "Digital Marketing Measurement, AI & Why the Basics Still Matter"
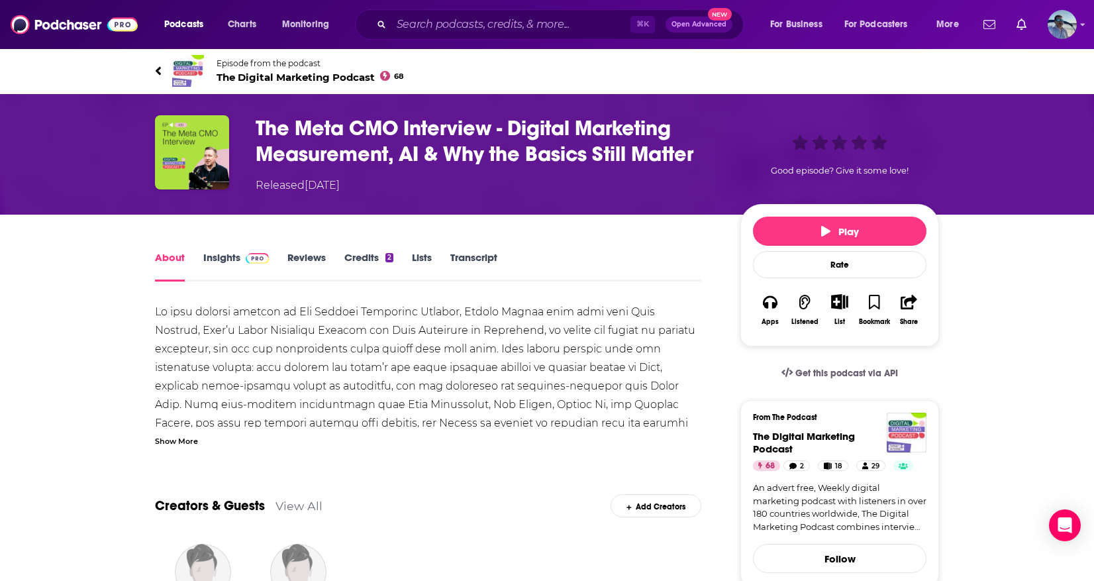
click at [606, 179] on div "Released [DATE]" at bounding box center [488, 186] width 464 height 16
drag, startPoint x: 605, startPoint y: 310, endPoint x: 667, endPoint y: 315, distance: 62.5
click at [667, 315] on div at bounding box center [428, 562] width 547 height 519
copy div "[PERSON_NAME]"
click at [181, 441] on div "Show More" at bounding box center [176, 440] width 43 height 13
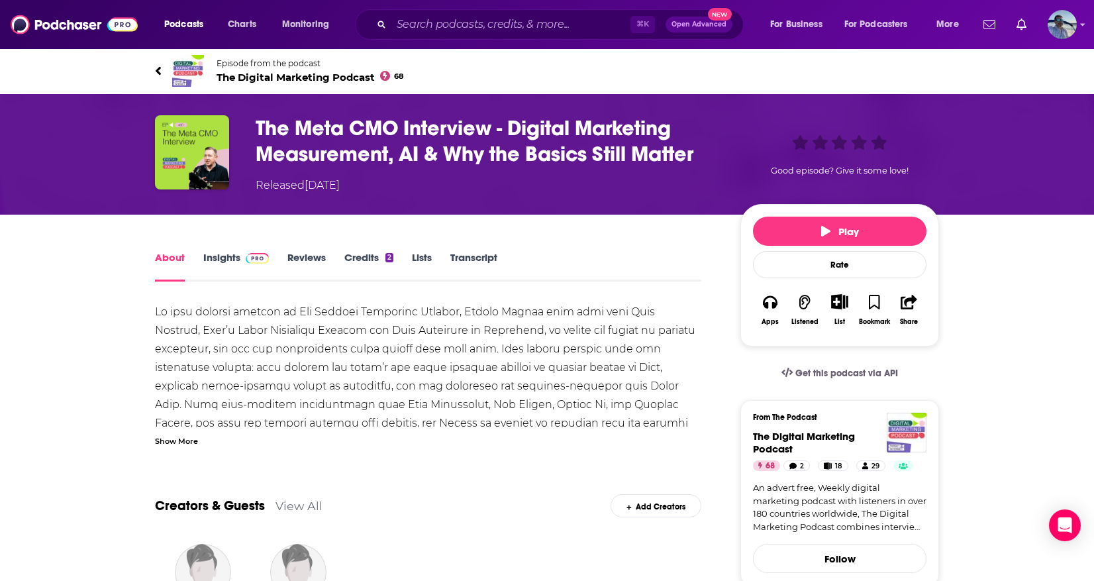
click at [181, 441] on div at bounding box center [428, 562] width 547 height 519
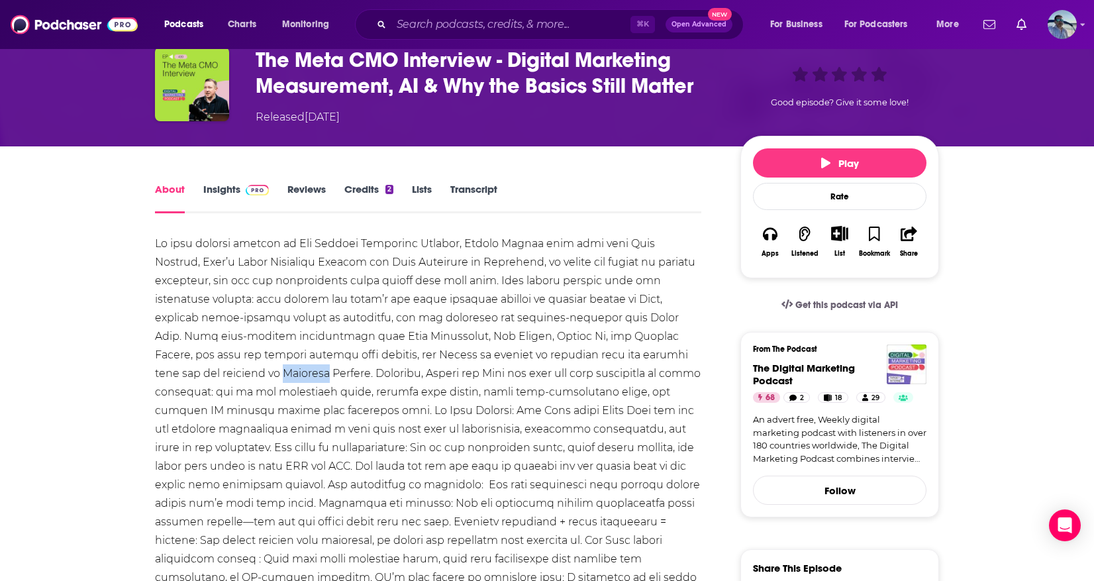
scroll to position [111, 0]
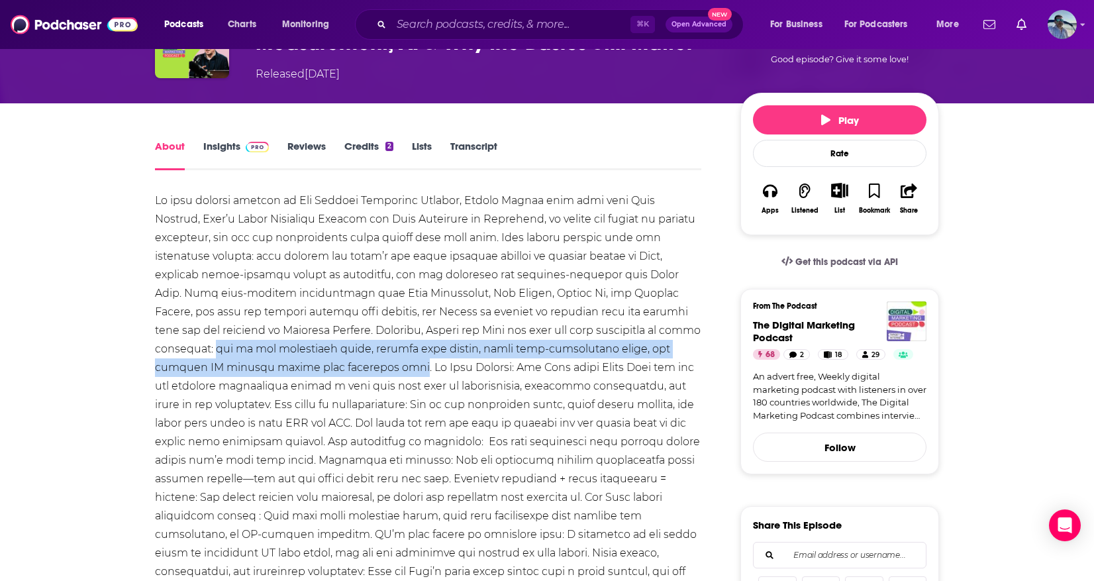
drag, startPoint x: 623, startPoint y: 329, endPoint x: 256, endPoint y: 367, distance: 368.3
click at [256, 367] on div at bounding box center [428, 450] width 547 height 519
copy div "how to set meaningful goals, measure true impact, build high-performance teams,…"
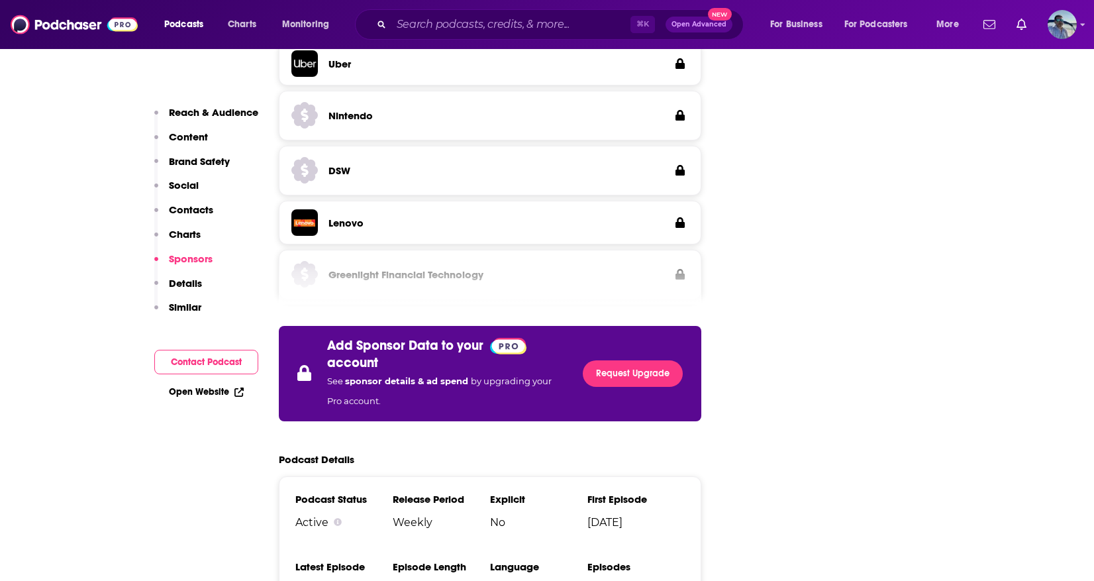
scroll to position [2550, 0]
